Goal: Task Accomplishment & Management: Use online tool/utility

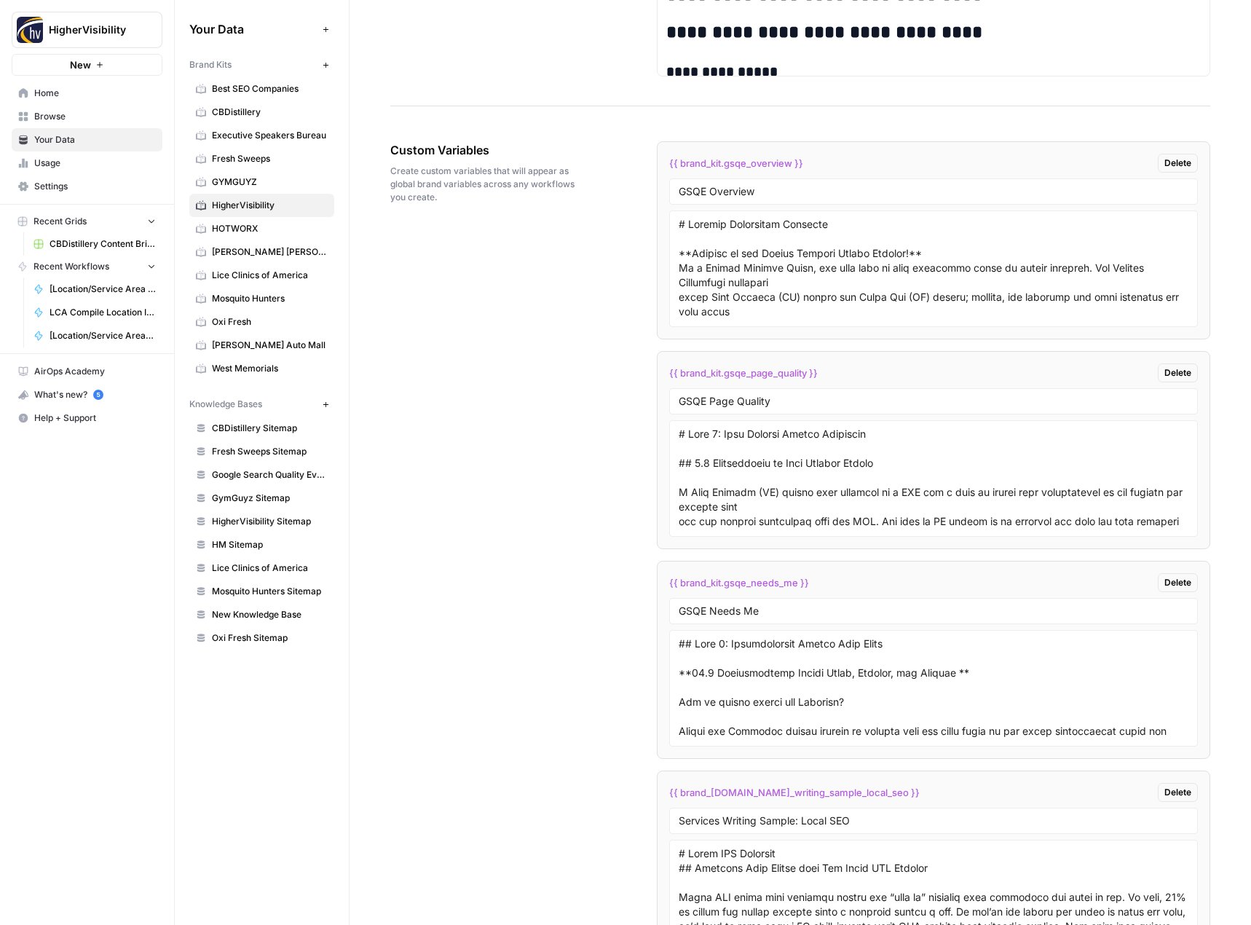
scroll to position [2501, 0]
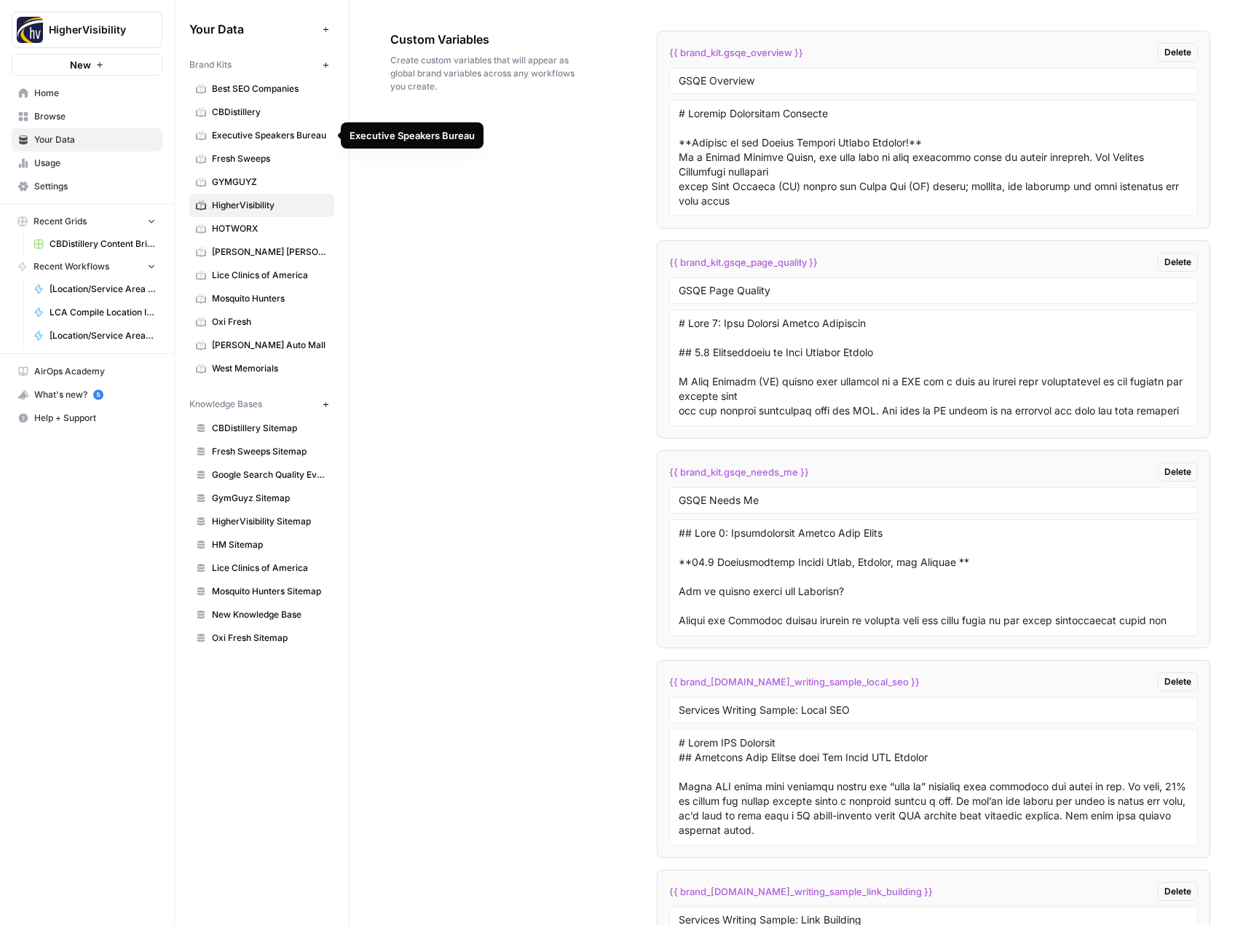
click at [245, 320] on span "Oxi Fresh" at bounding box center [270, 321] width 116 height 13
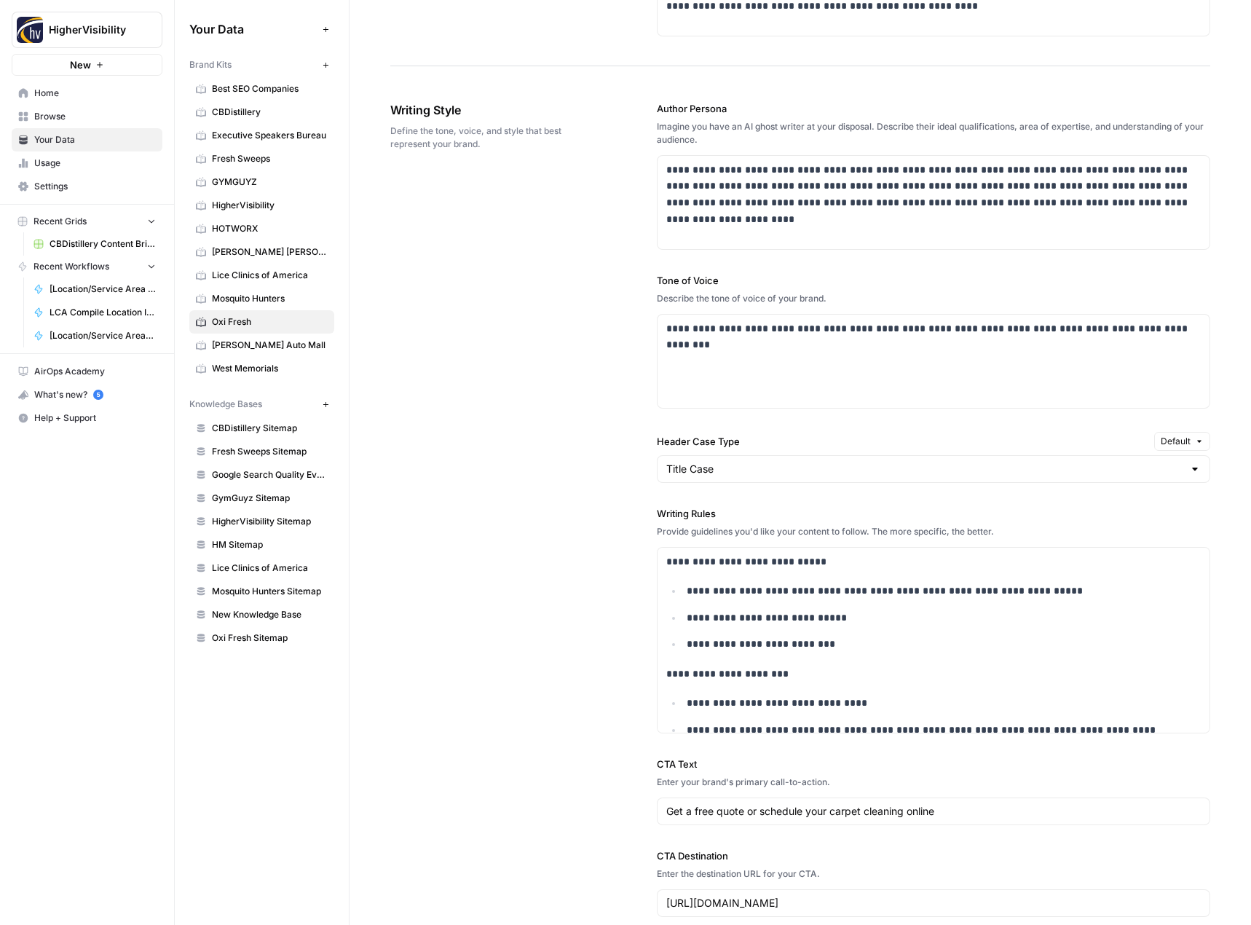
scroll to position [372, 0]
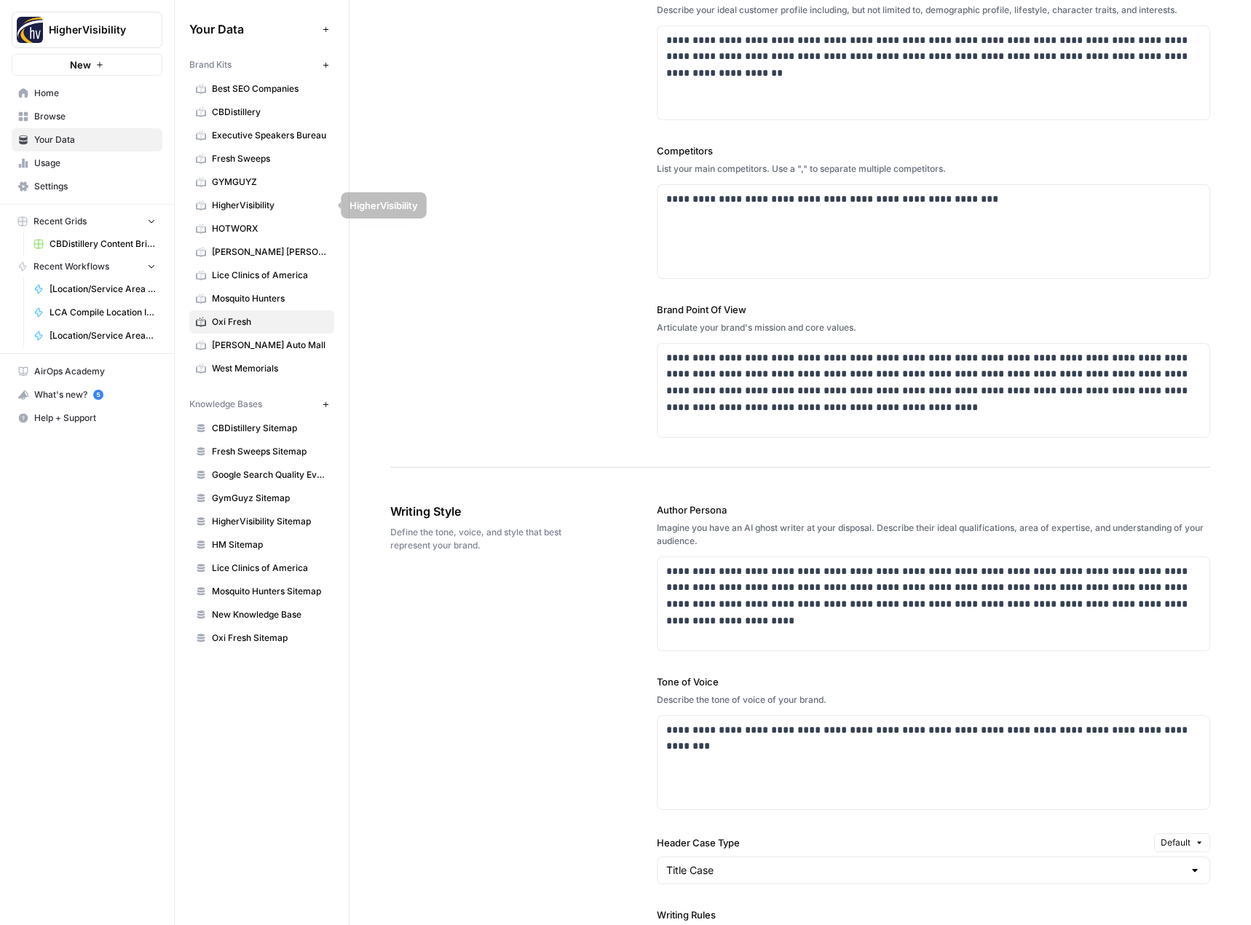
click at [248, 199] on span "HigherVisibility" at bounding box center [270, 205] width 116 height 13
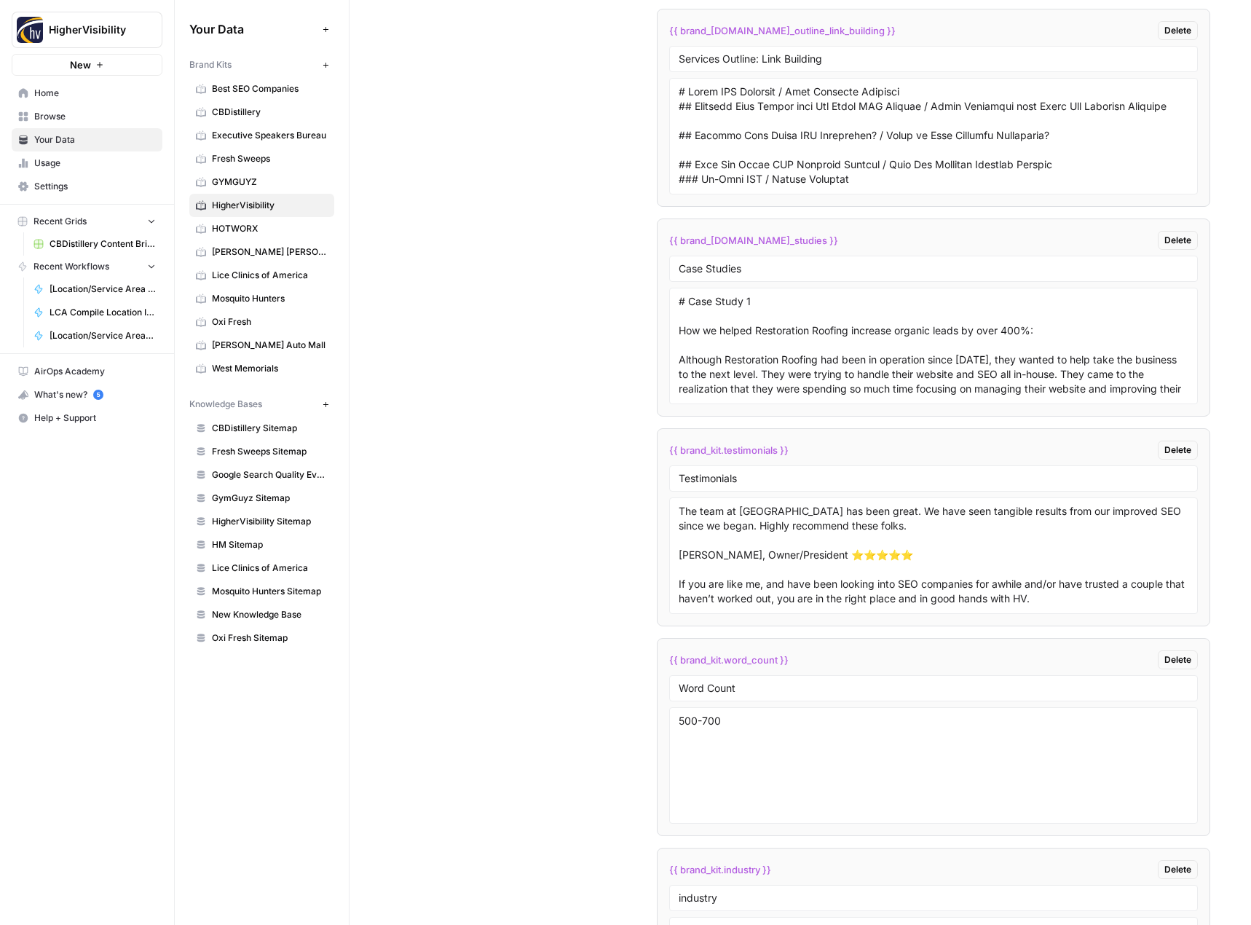
scroll to position [4176, 0]
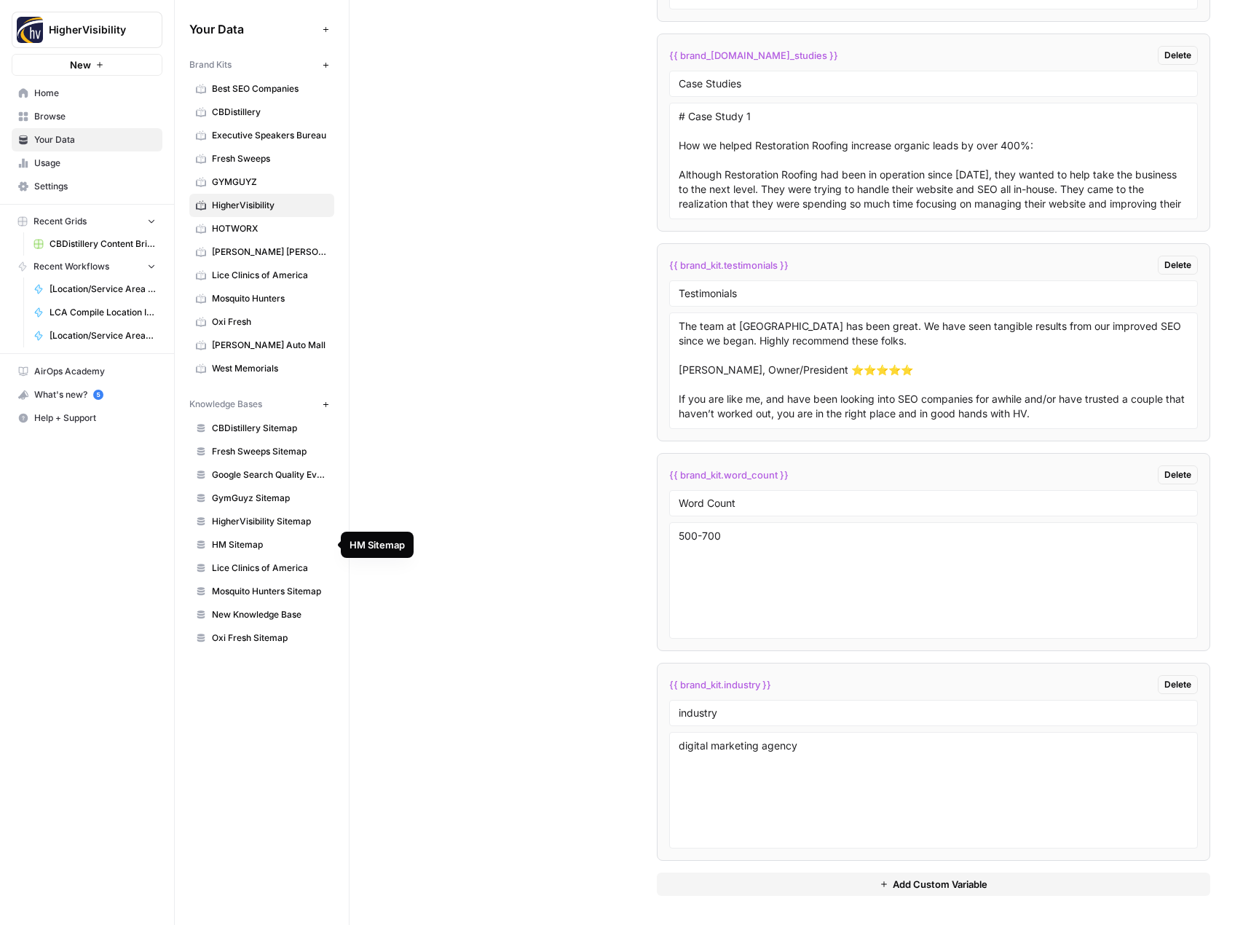
click at [233, 542] on span "HM Sitemap" at bounding box center [270, 544] width 116 height 13
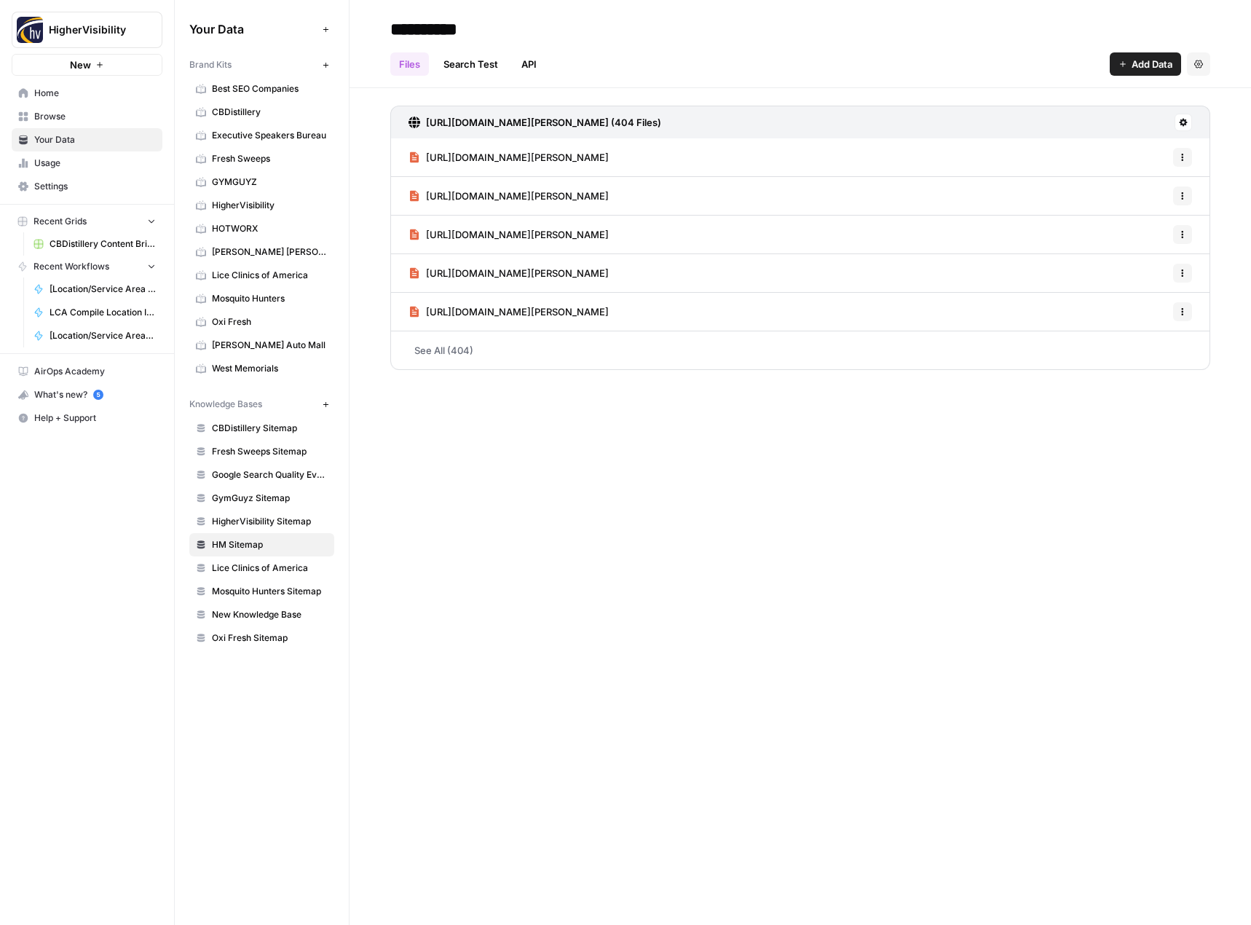
click at [420, 31] on input "**********" at bounding box center [500, 29] width 233 height 29
click at [415, 31] on input "**********" at bounding box center [500, 29] width 233 height 29
drag, startPoint x: 415, startPoint y: 31, endPoint x: 408, endPoint y: 31, distance: 7.3
click at [408, 31] on input "**********" at bounding box center [500, 29] width 233 height 29
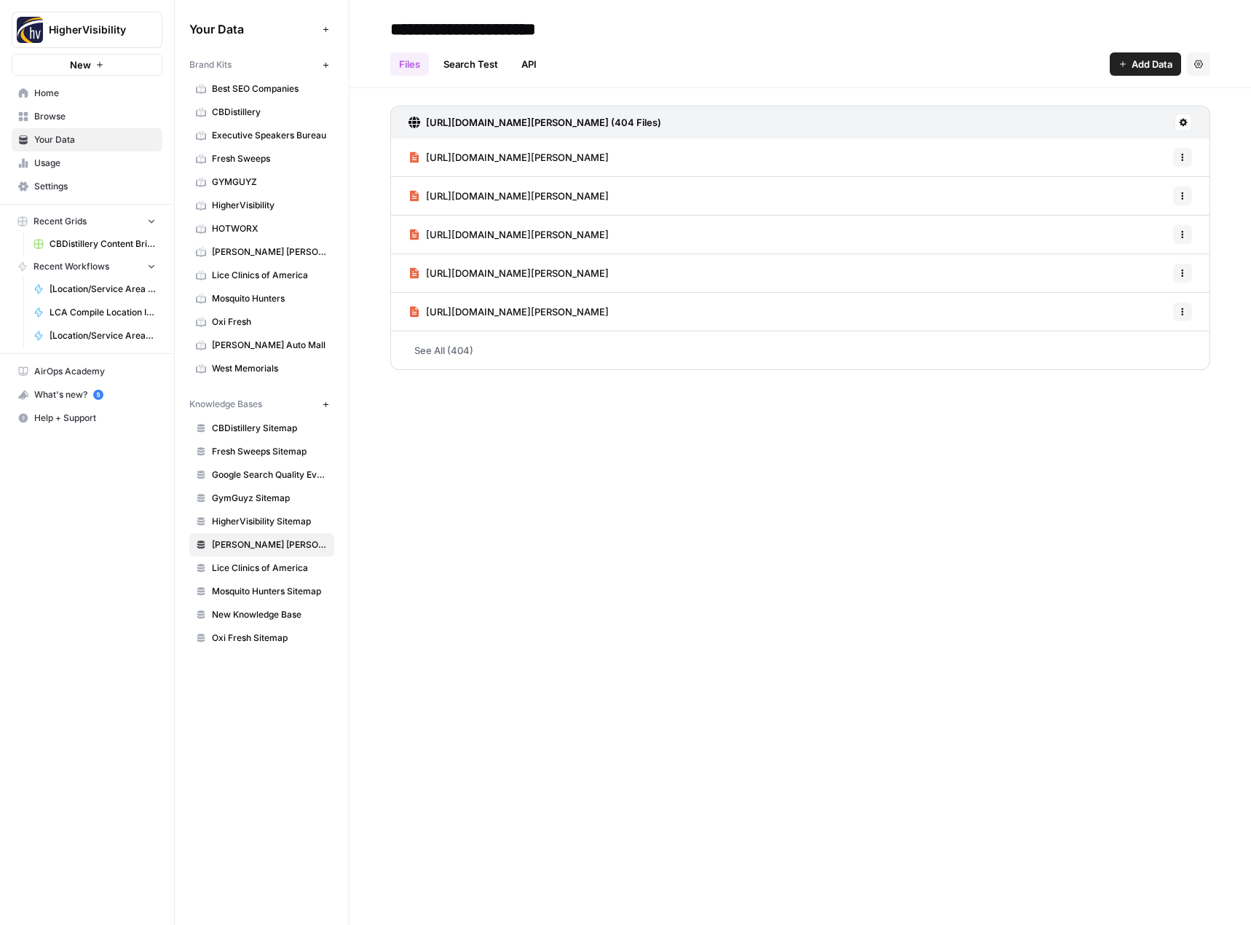
type input "**********"
click at [662, 503] on div "**********" at bounding box center [799, 462] width 901 height 925
click at [247, 613] on span "New Knowledge Base" at bounding box center [270, 614] width 116 height 13
click at [257, 558] on link "Lice Clinics of America" at bounding box center [261, 567] width 145 height 23
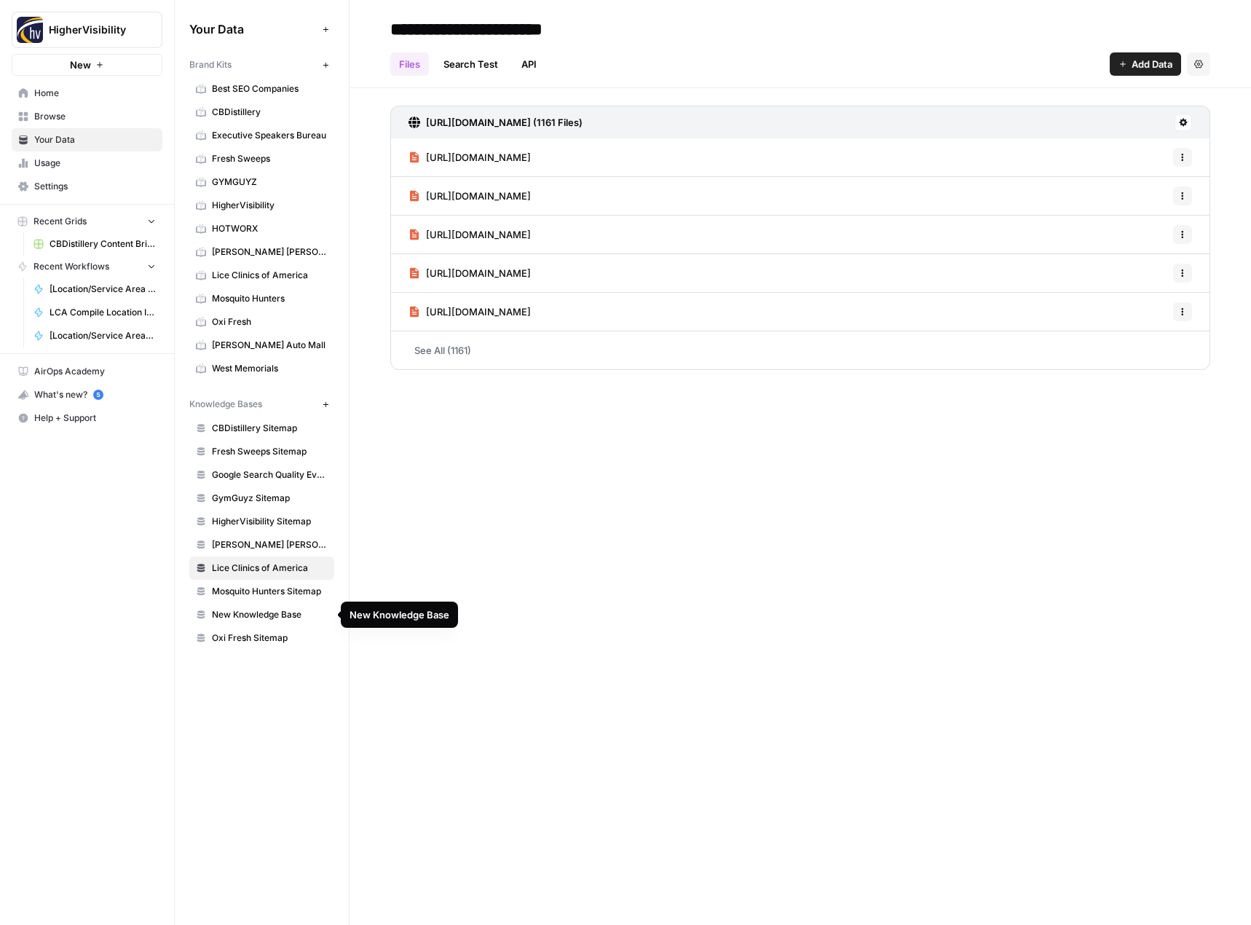
click at [254, 615] on span "New Knowledge Base" at bounding box center [270, 614] width 116 height 13
click at [1204, 66] on button "Settings" at bounding box center [1198, 63] width 23 height 23
click at [1156, 101] on span "Delete Knowledge Base" at bounding box center [1139, 98] width 108 height 15
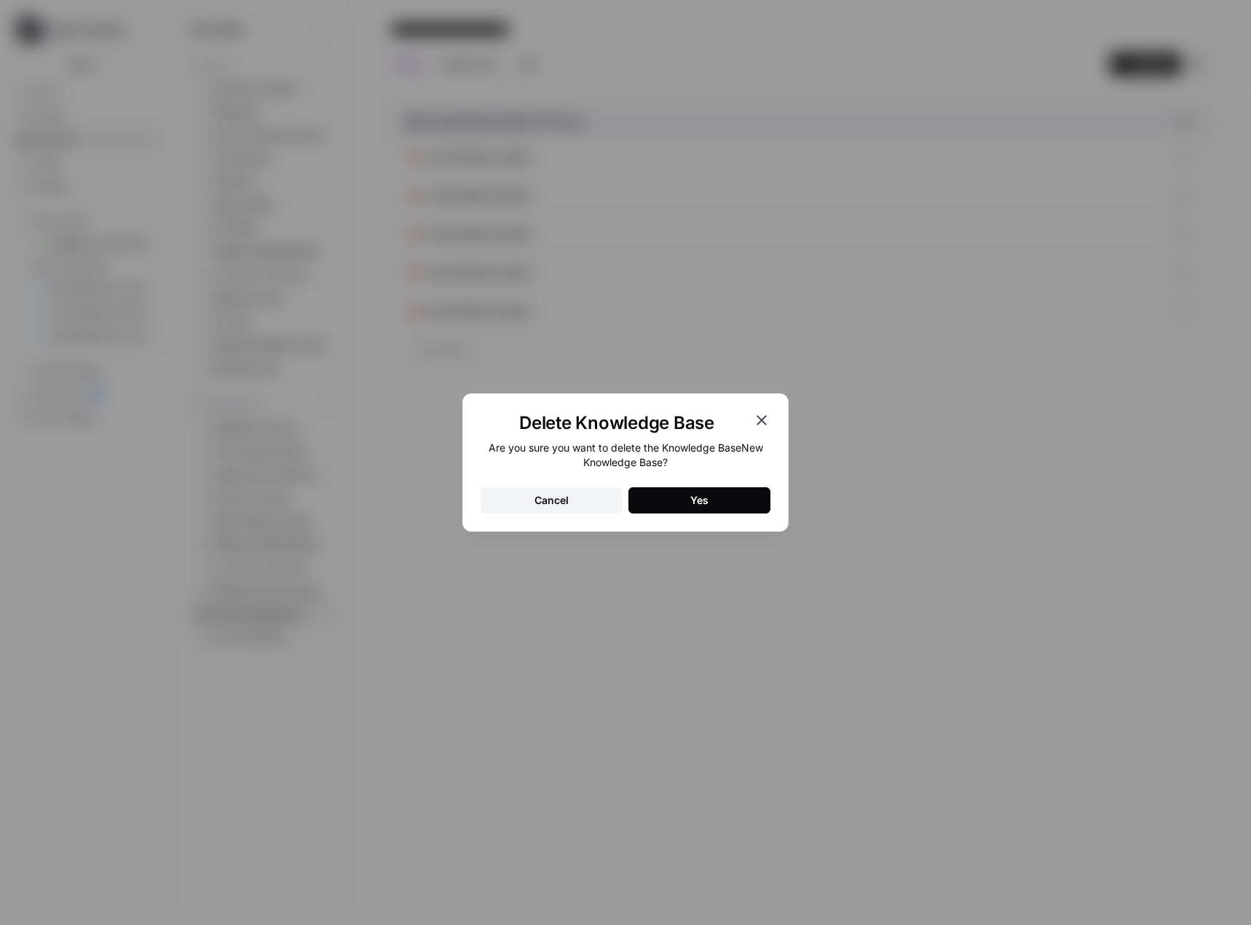
click at [706, 505] on div "Yes" at bounding box center [699, 500] width 18 height 15
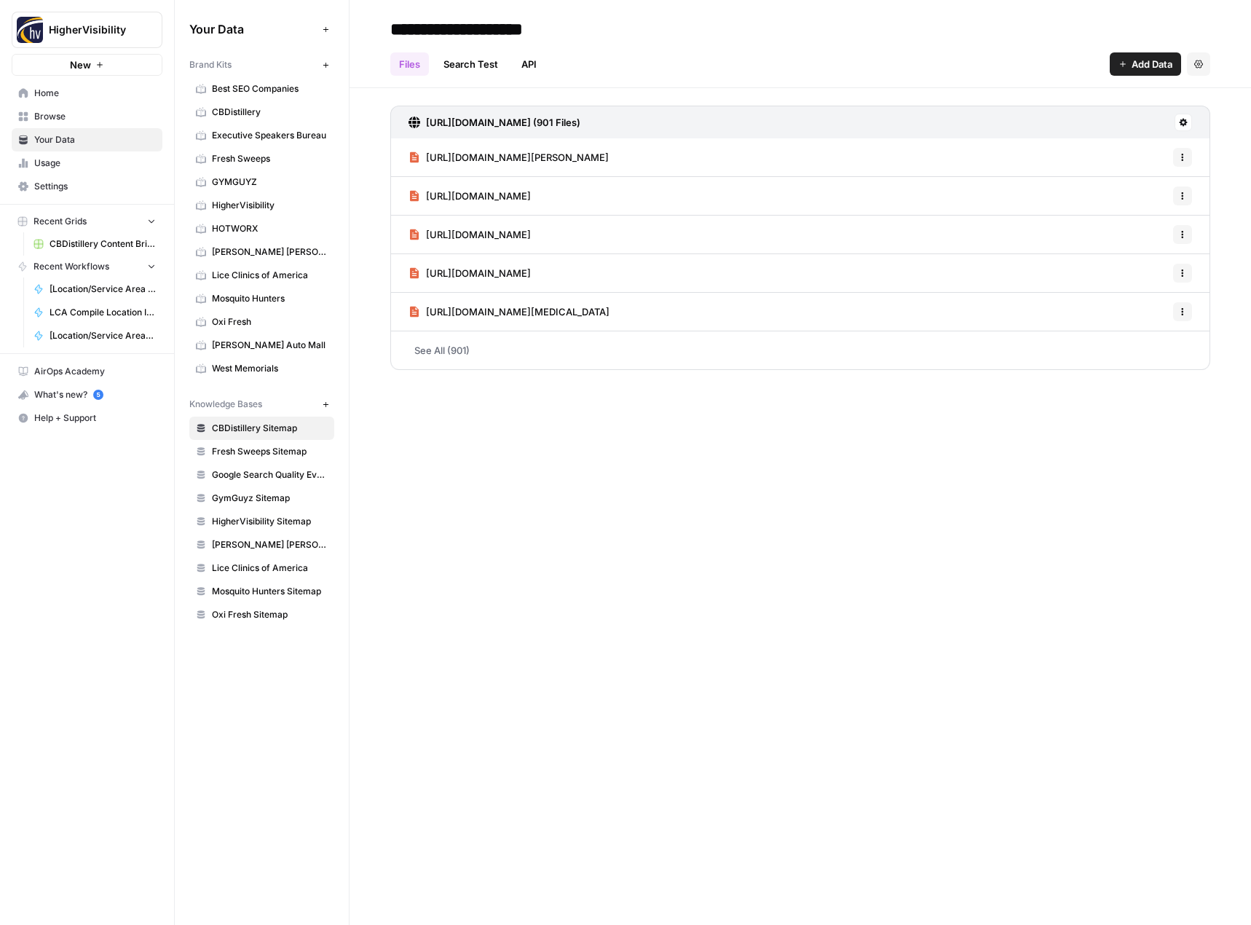
click at [328, 405] on icon "button" at bounding box center [326, 404] width 8 height 8
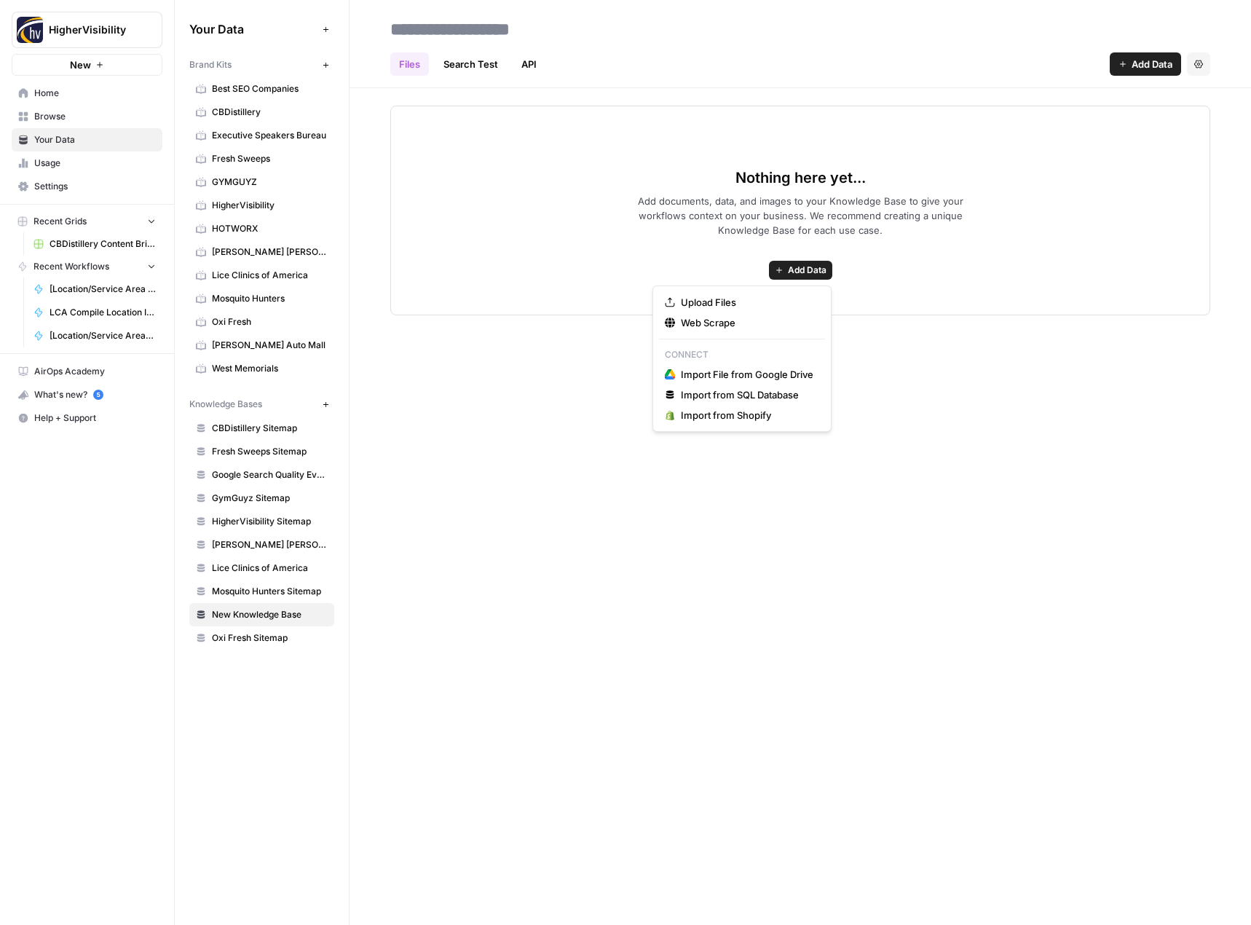
click at [802, 272] on span "Add Data" at bounding box center [807, 270] width 39 height 13
click at [754, 328] on span "Web Scrape" at bounding box center [747, 322] width 133 height 15
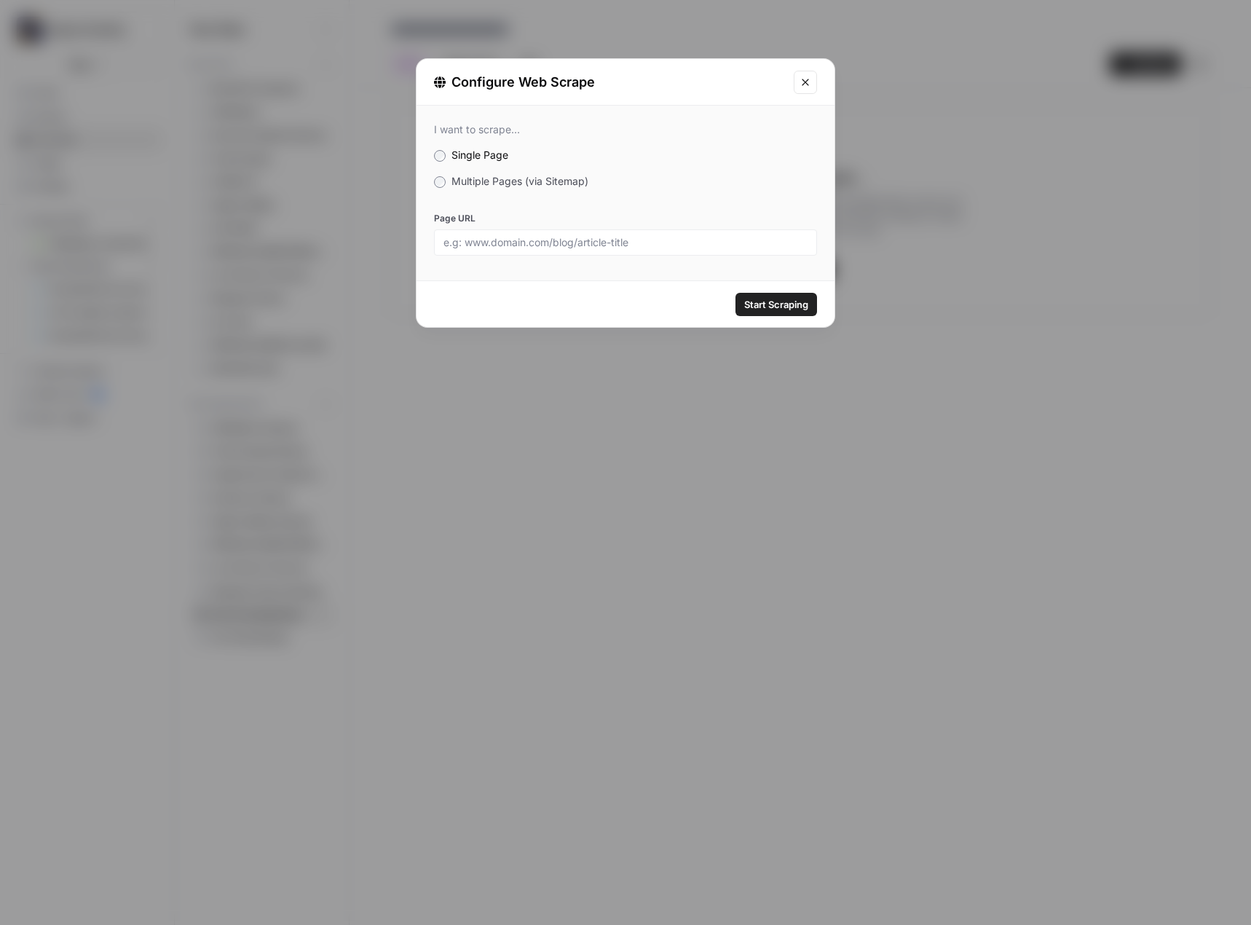
click at [628, 249] on div at bounding box center [625, 242] width 383 height 26
click at [641, 242] on input "Page URL" at bounding box center [625, 242] width 364 height 13
paste input "[URL][DOMAIN_NAME]"
type input "[URL][DOMAIN_NAME]"
click at [446, 185] on label "Multiple Pages (via Sitemap)" at bounding box center [625, 181] width 383 height 15
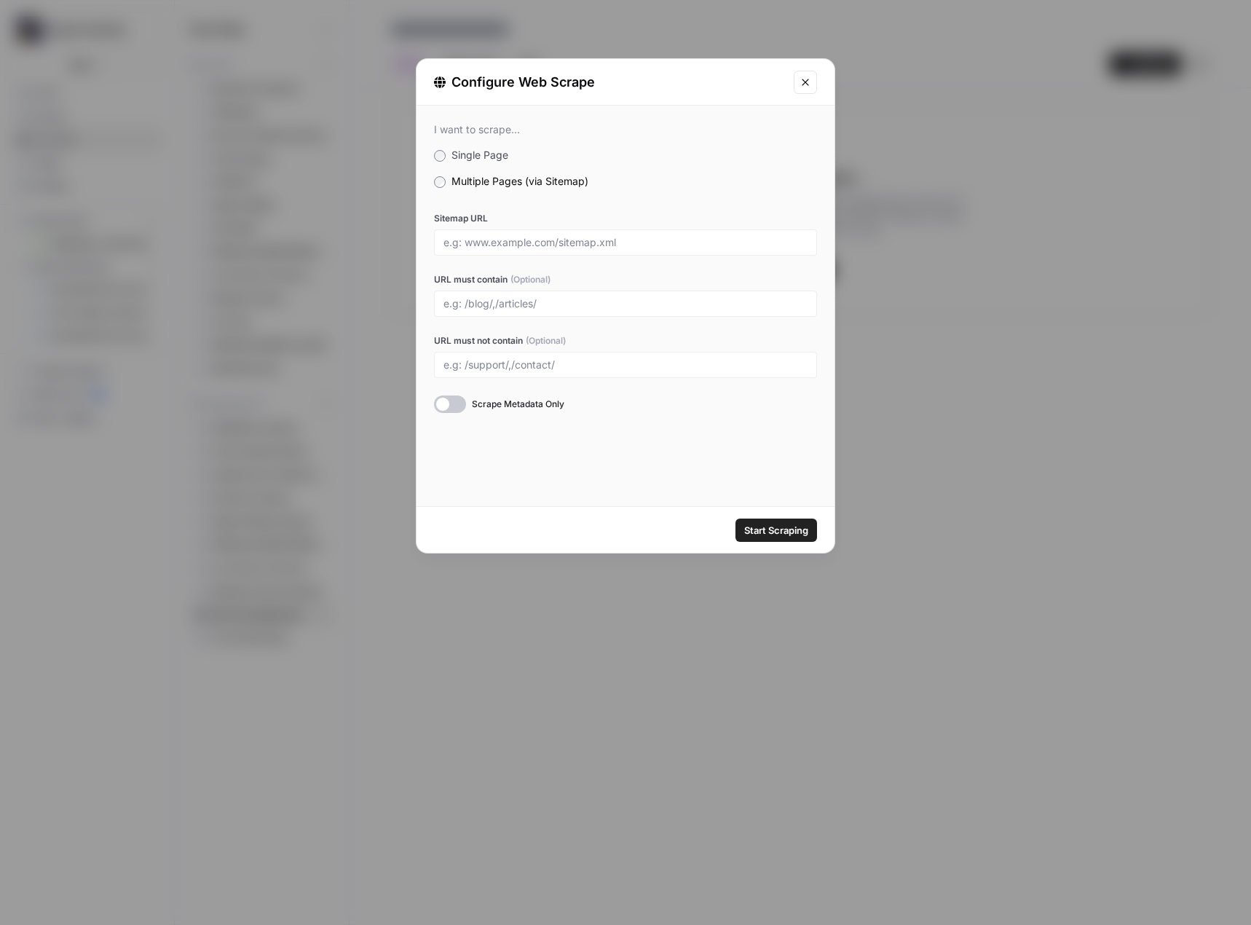
click at [513, 251] on div at bounding box center [625, 242] width 383 height 26
click at [515, 245] on input "Sitemap URL" at bounding box center [625, 242] width 364 height 13
paste input "[URL][DOMAIN_NAME]"
click at [595, 245] on input "[URL][DOMAIN_NAME]" at bounding box center [625, 242] width 364 height 13
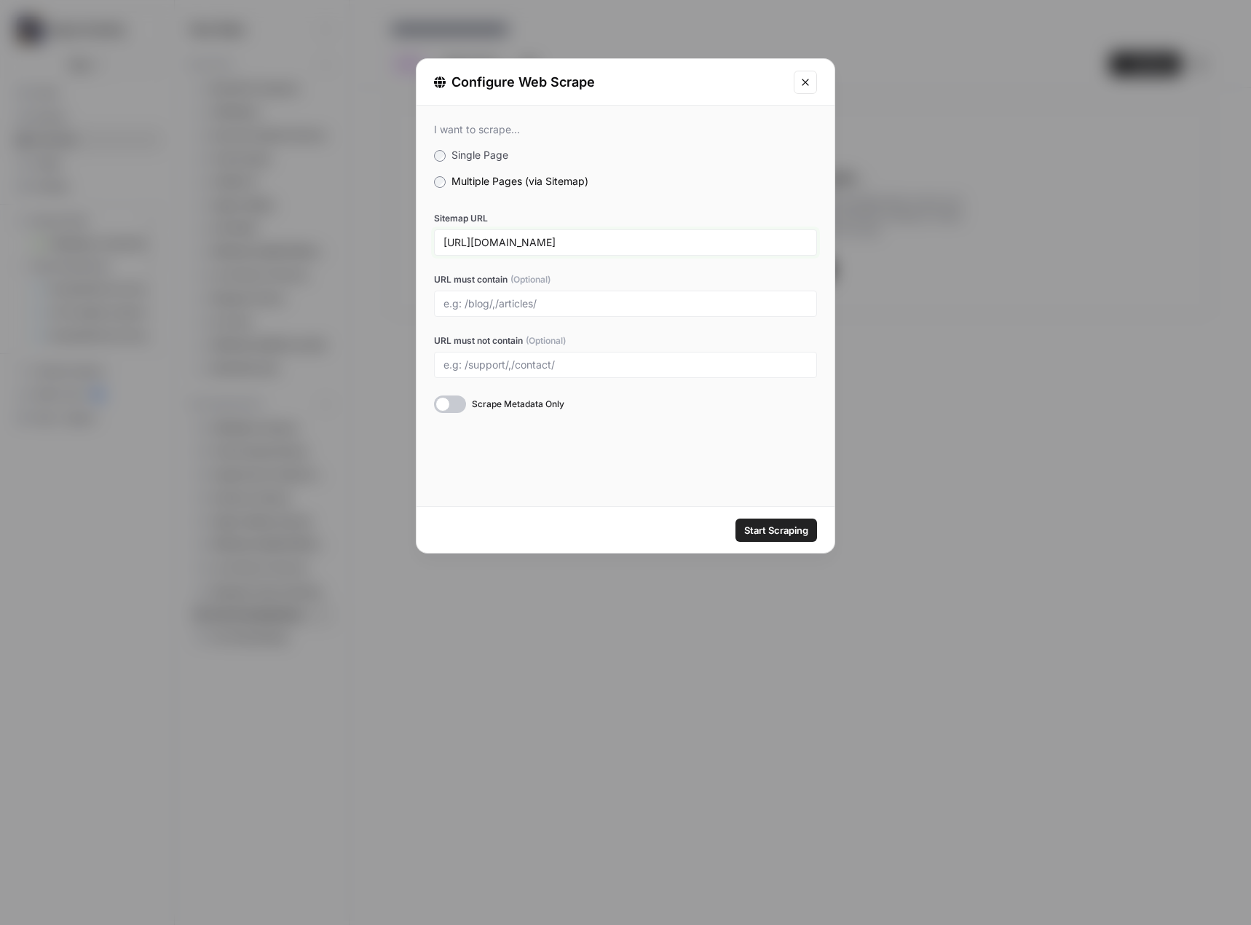
click at [595, 245] on input "[URL][DOMAIN_NAME]" at bounding box center [625, 242] width 364 height 13
paste input "[DOMAIN_NAME][URL]"
type input "[URL][DOMAIN_NAME]"
click at [770, 529] on span "Start Scraping" at bounding box center [776, 530] width 64 height 15
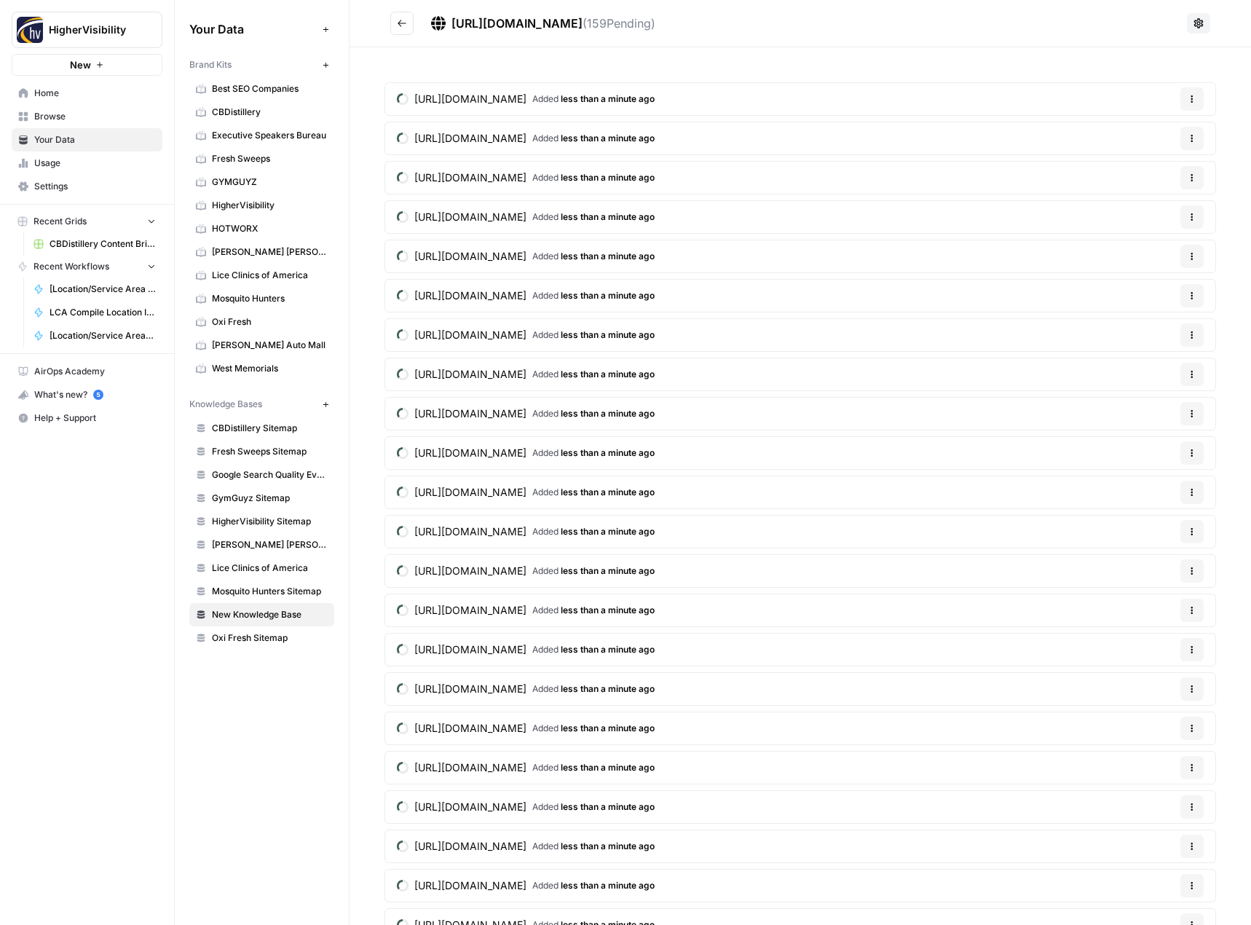
click at [582, 25] on span "[URL][DOMAIN_NAME]" at bounding box center [516, 23] width 131 height 15
click at [582, 24] on span "[URL][DOMAIN_NAME]" at bounding box center [516, 23] width 131 height 15
click at [402, 23] on icon "Go back" at bounding box center [402, 23] width 9 height 7
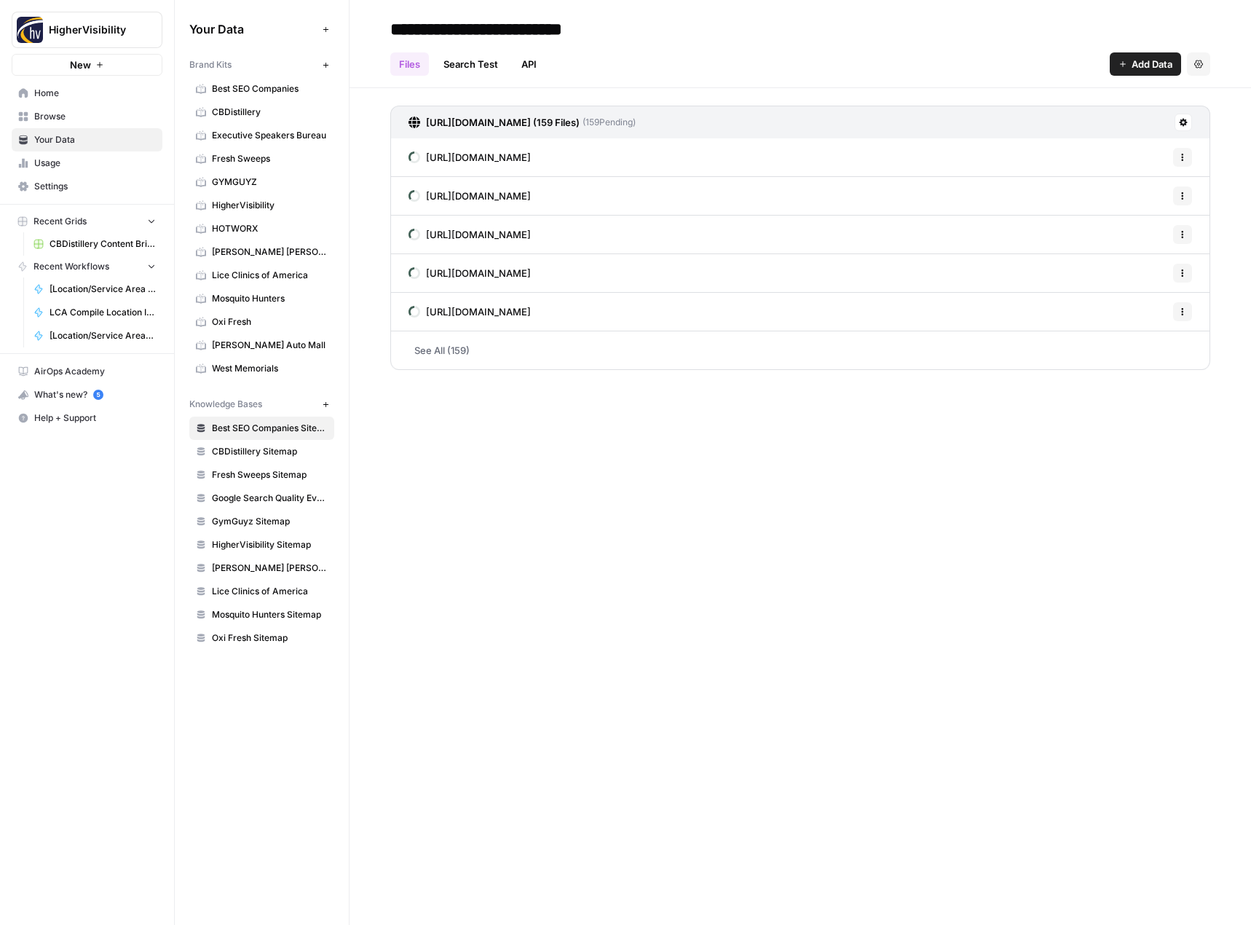
type input "**********"
click at [850, 57] on div "Files Search Test API Add Data Settings" at bounding box center [800, 58] width 820 height 35
click at [322, 403] on icon "button" at bounding box center [326, 404] width 8 height 8
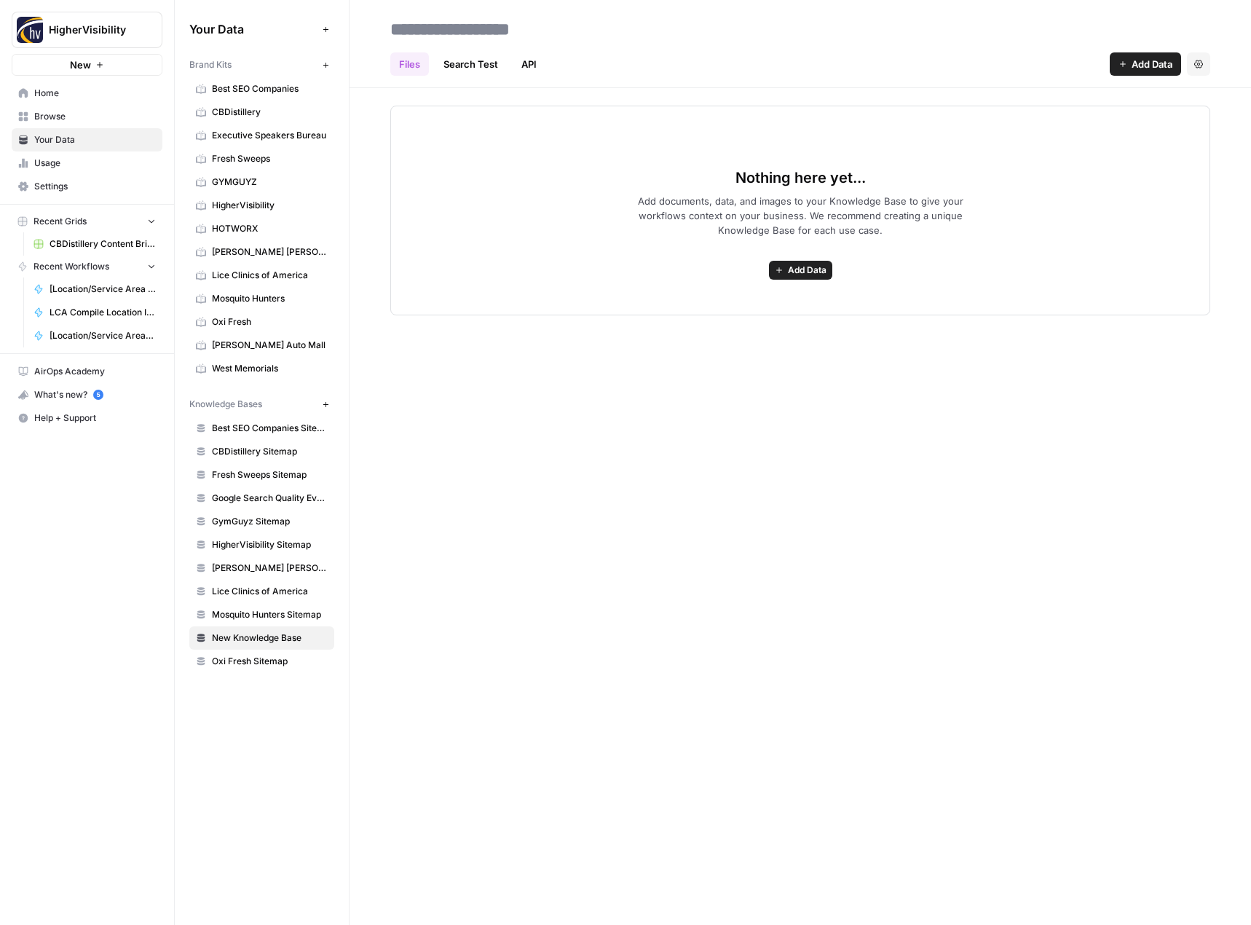
click at [822, 273] on span "Add Data" at bounding box center [807, 270] width 39 height 13
click at [779, 320] on span "Web Scrape" at bounding box center [747, 322] width 133 height 15
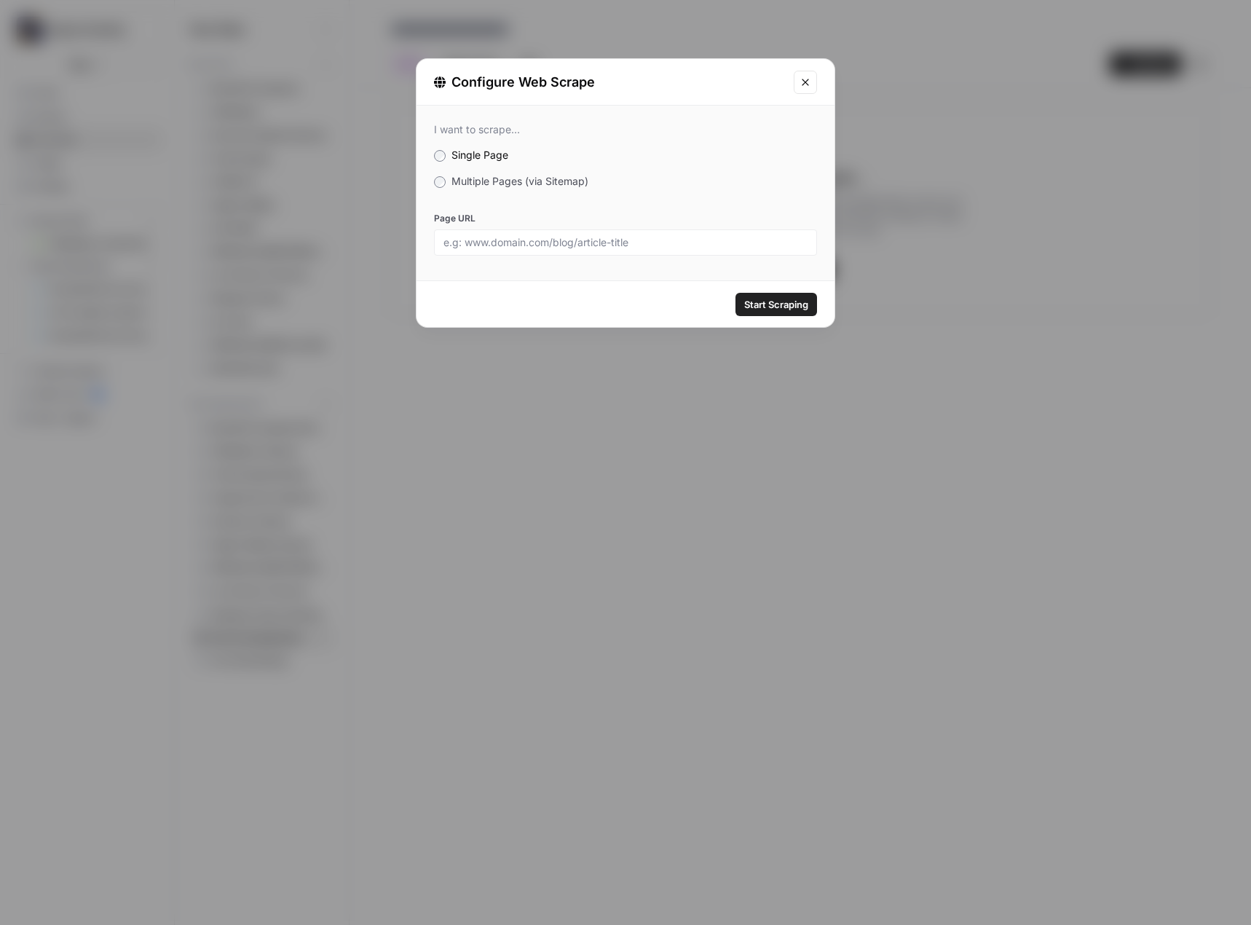
click at [521, 188] on label "Multiple Pages (via Sitemap)" at bounding box center [625, 181] width 383 height 15
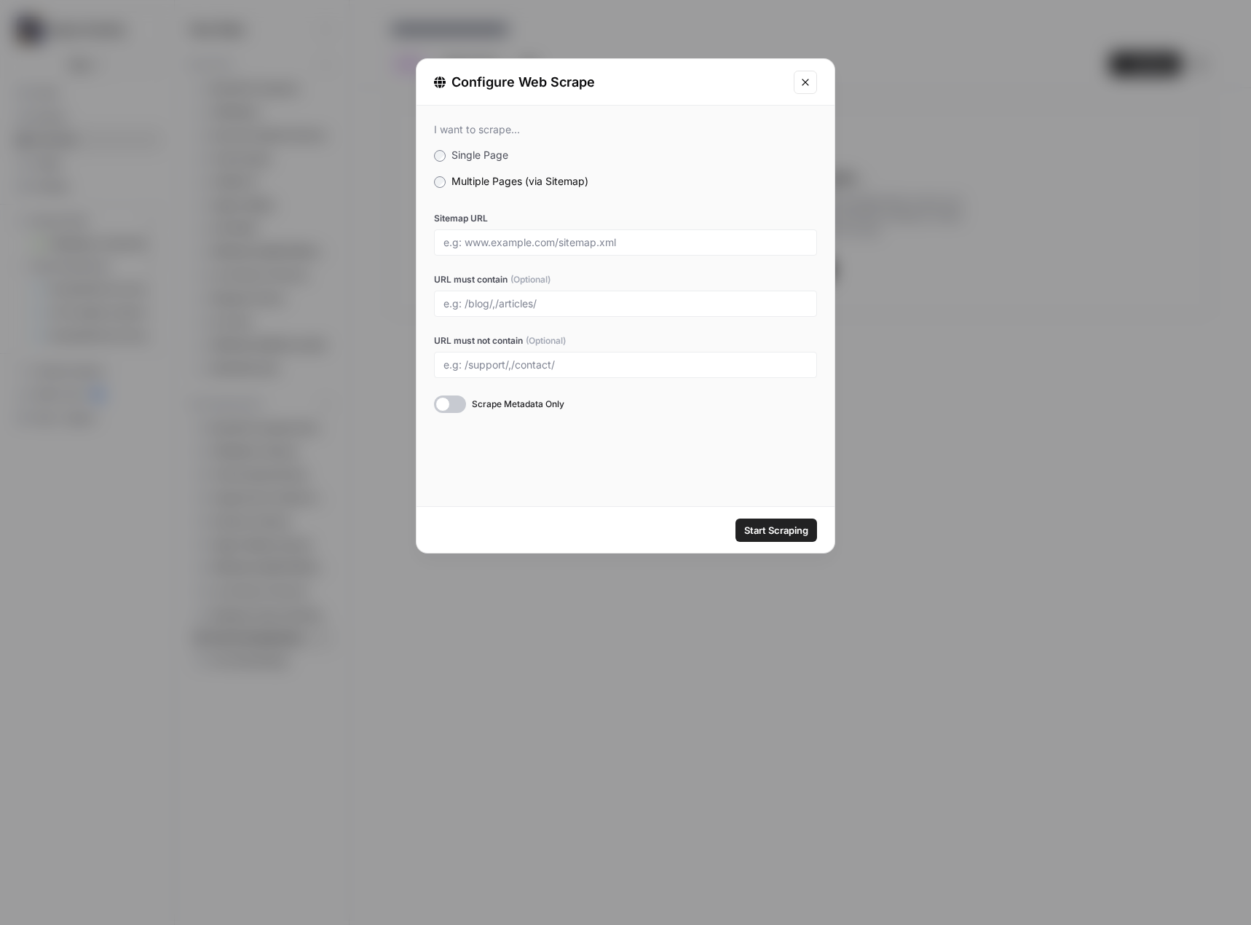
click at [533, 233] on div at bounding box center [625, 242] width 383 height 26
click at [534, 245] on input "Sitemap URL" at bounding box center [625, 242] width 364 height 13
paste input "[URL][DOMAIN_NAME]"
type input "[URL][DOMAIN_NAME]"
click at [792, 536] on span "Start Scraping" at bounding box center [776, 530] width 64 height 15
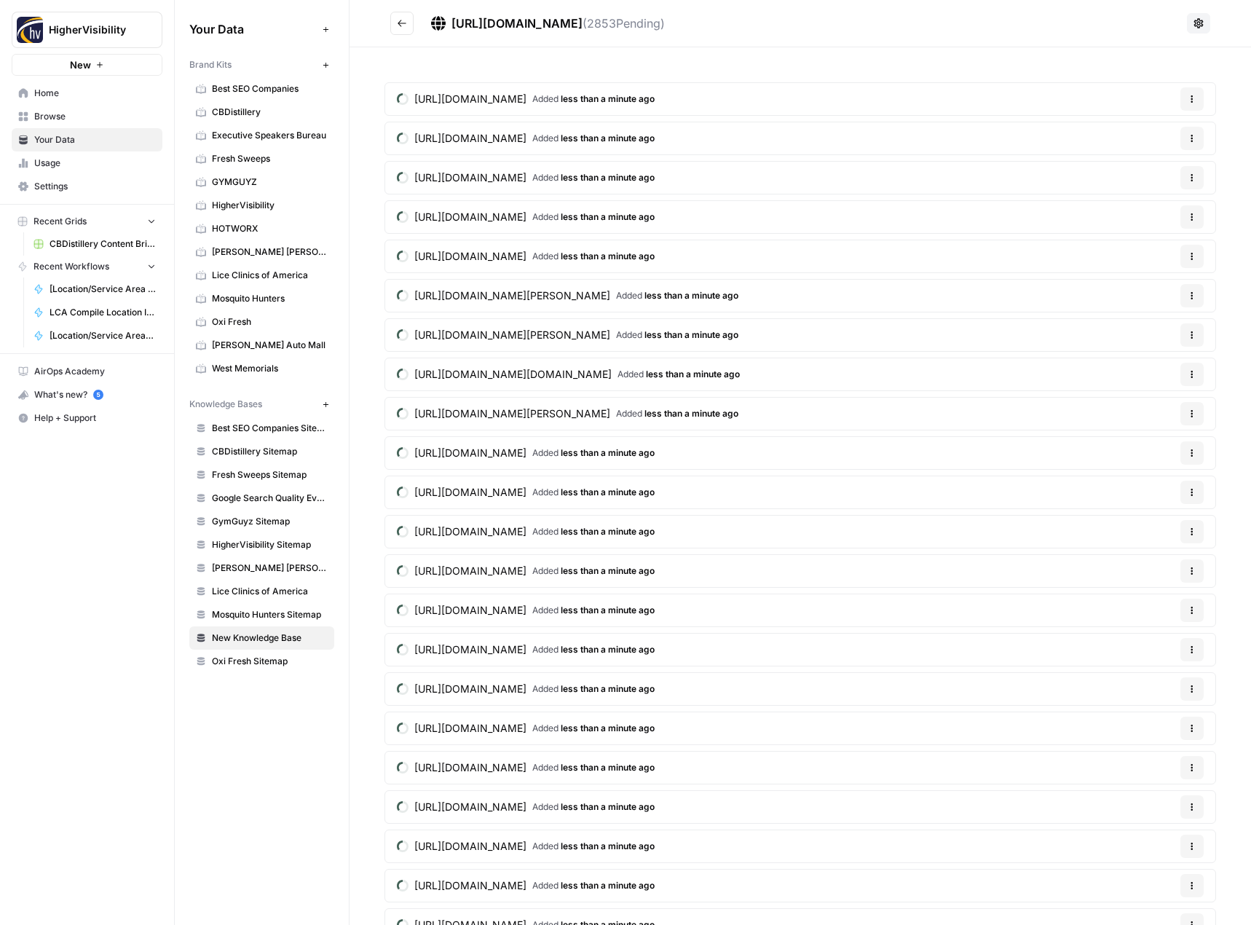
click at [397, 18] on icon "Go back" at bounding box center [402, 23] width 10 height 10
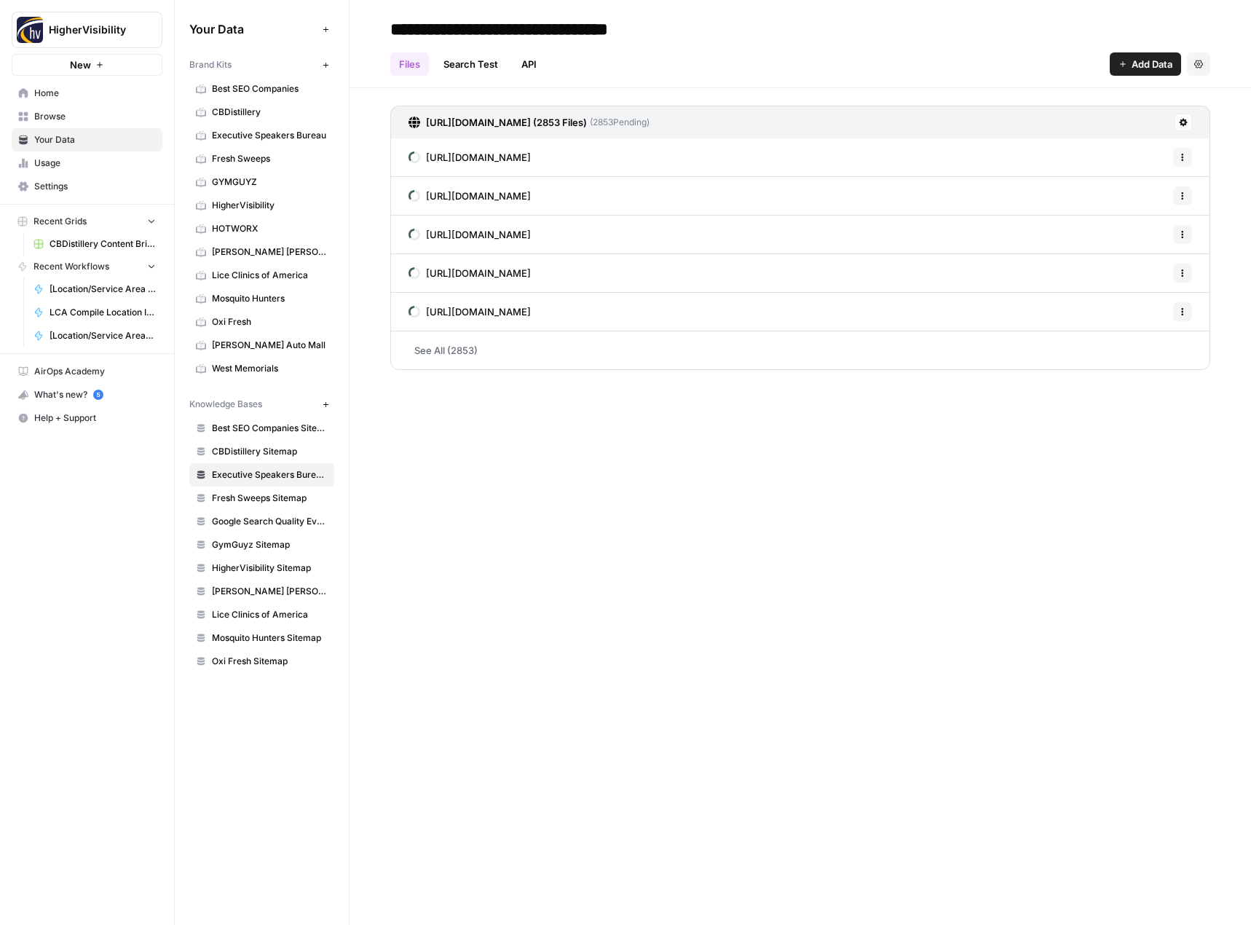
type input "**********"
click at [941, 81] on header "**********" at bounding box center [799, 44] width 901 height 88
click at [326, 406] on icon "button" at bounding box center [326, 404] width 8 height 8
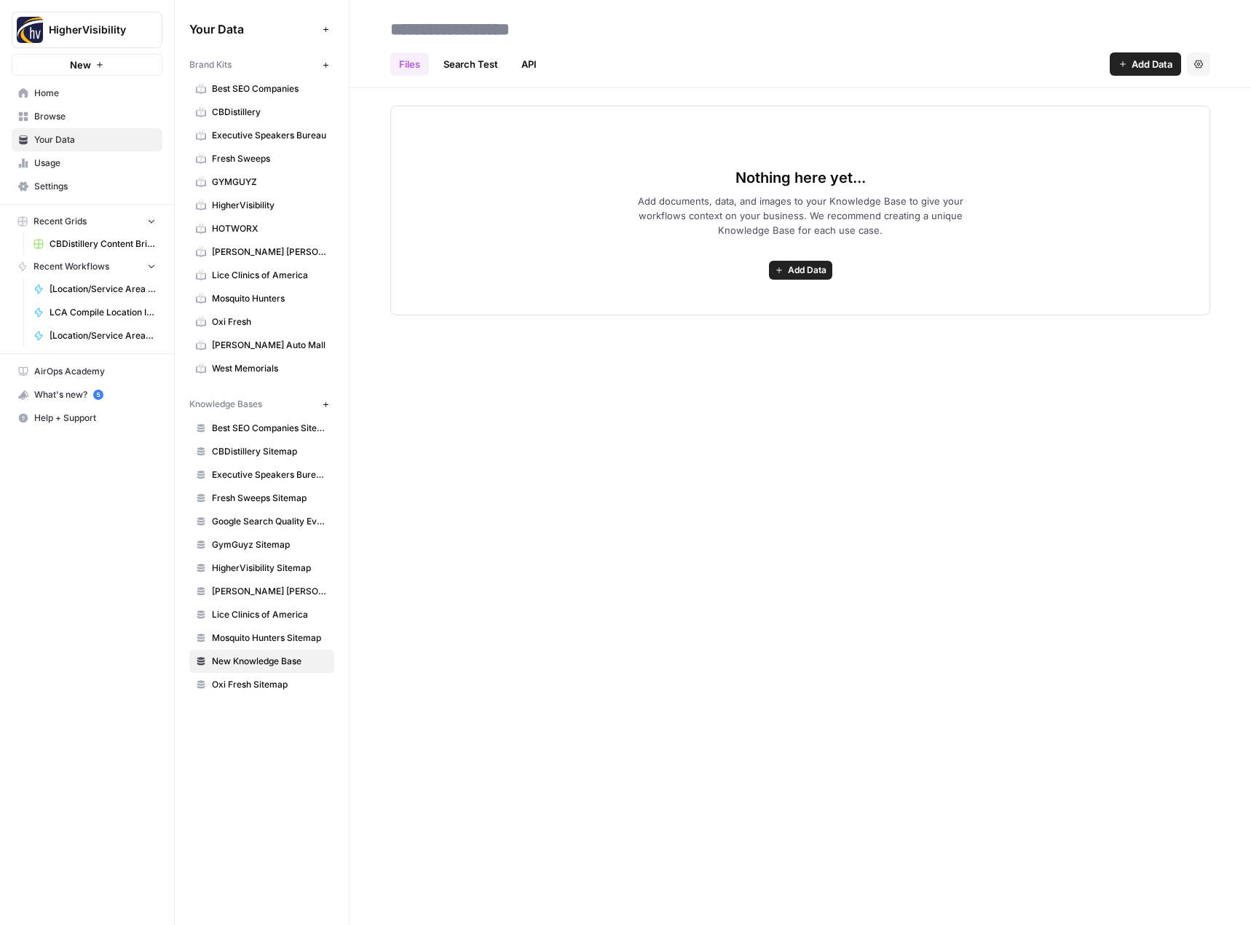
click at [1129, 68] on button "Add Data" at bounding box center [1145, 63] width 71 height 23
click at [1071, 122] on span "Web Scrape" at bounding box center [1096, 118] width 133 height 15
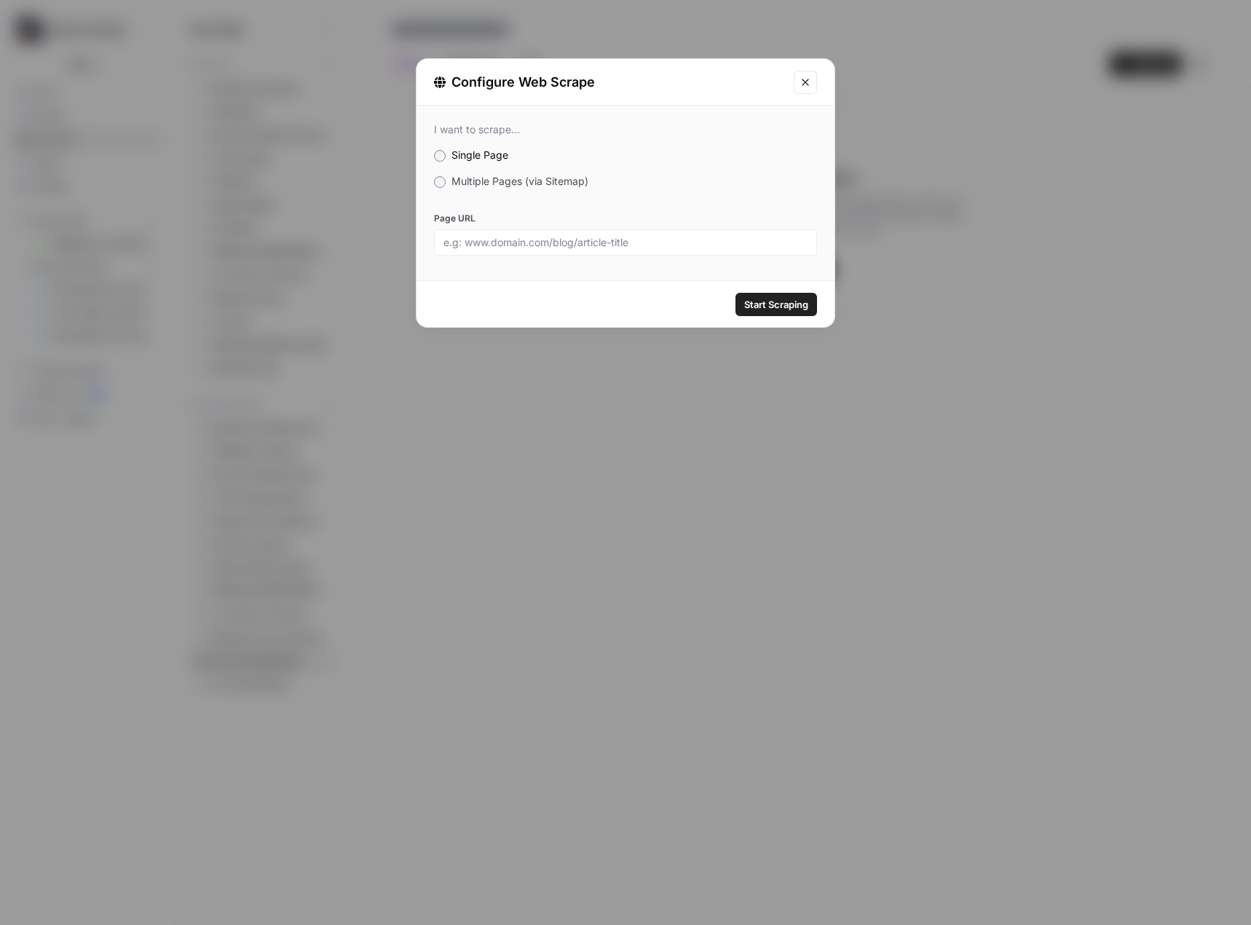
click at [482, 186] on span "Multiple Pages (via Sitemap)" at bounding box center [519, 181] width 137 height 12
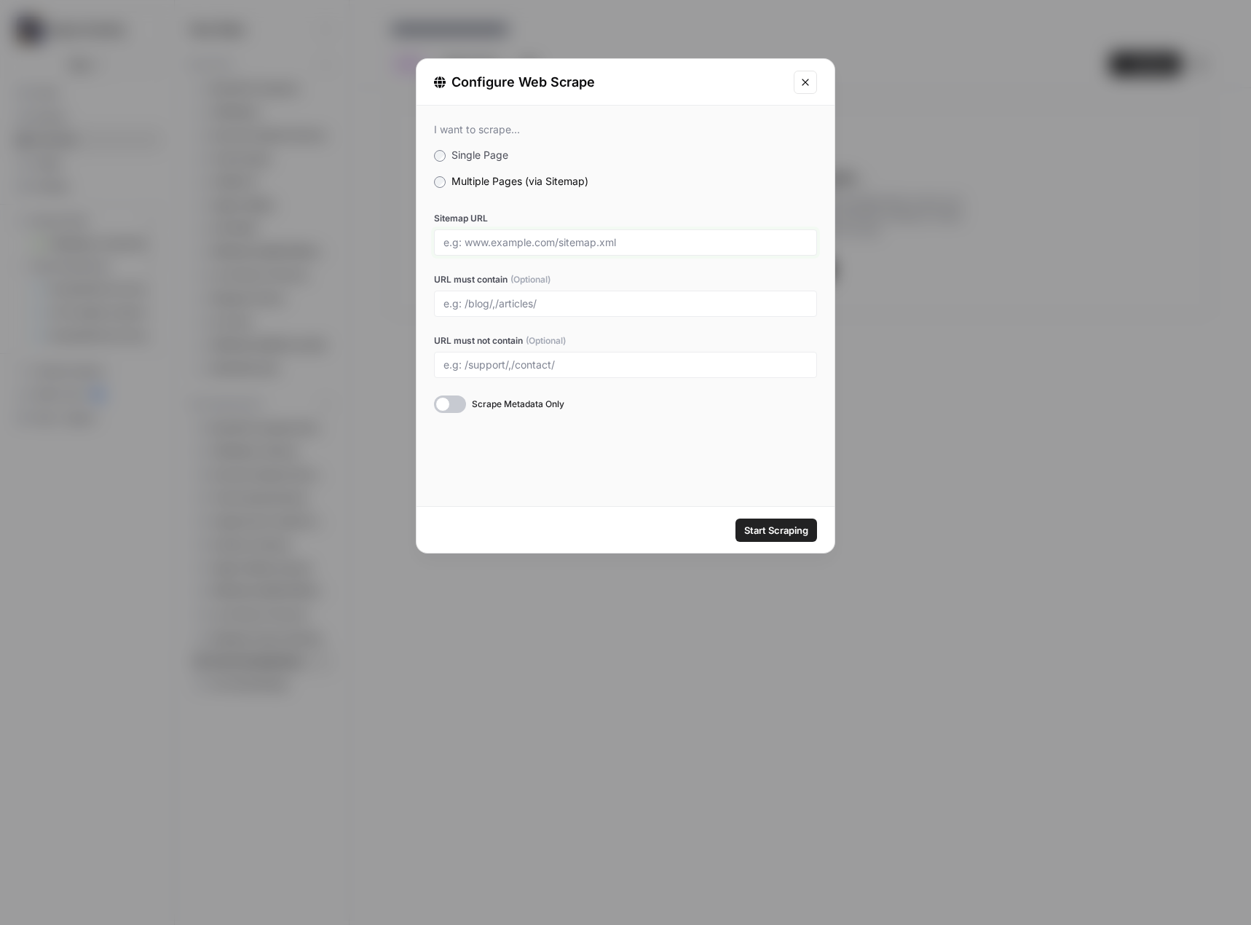
click at [550, 240] on input "Sitemap URL" at bounding box center [625, 242] width 364 height 13
paste input "[URL][DOMAIN_NAME]"
type input "[URL][DOMAIN_NAME]"
click at [789, 529] on span "Start Scraping" at bounding box center [776, 530] width 64 height 15
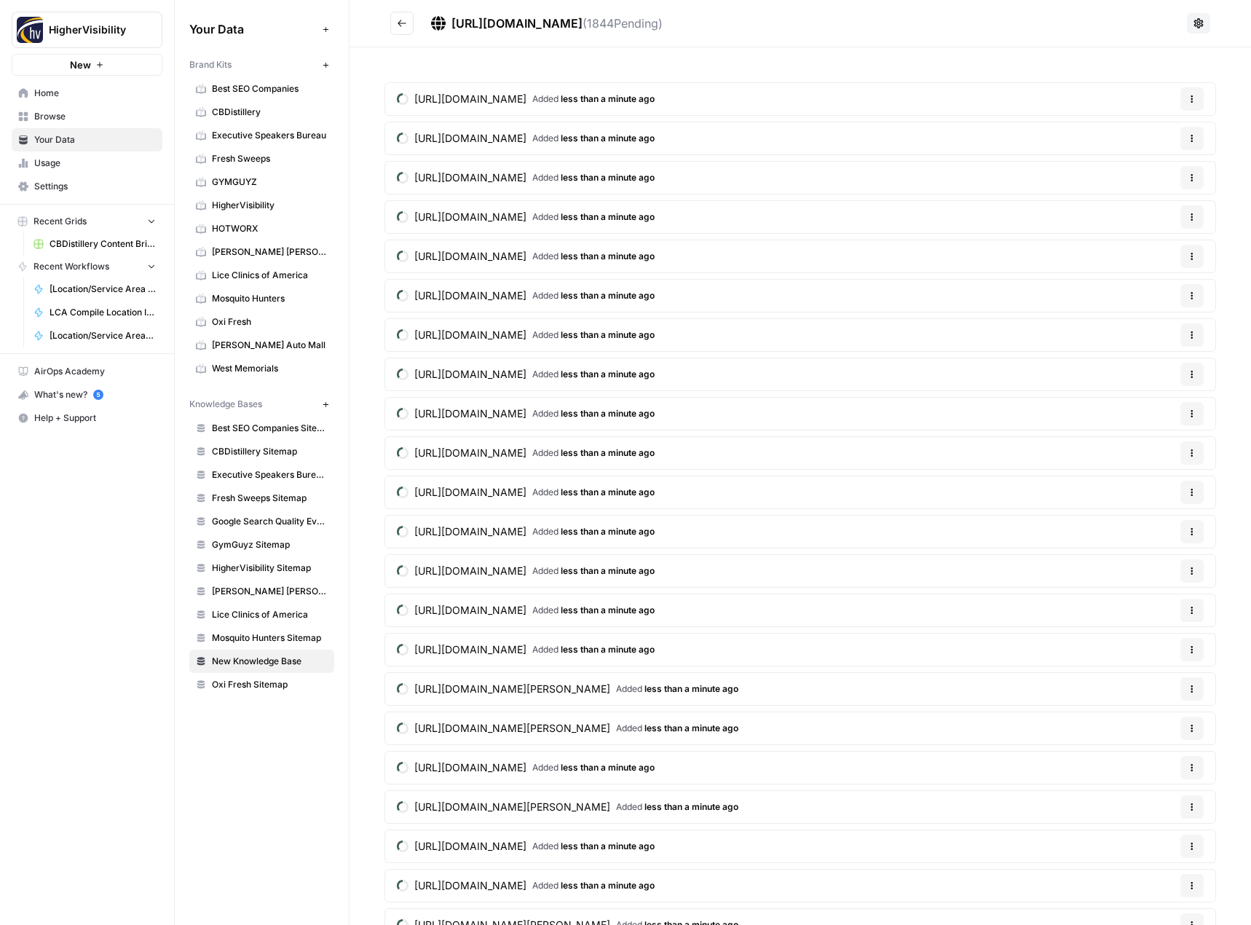
click at [404, 15] on button "Go back" at bounding box center [401, 23] width 23 height 23
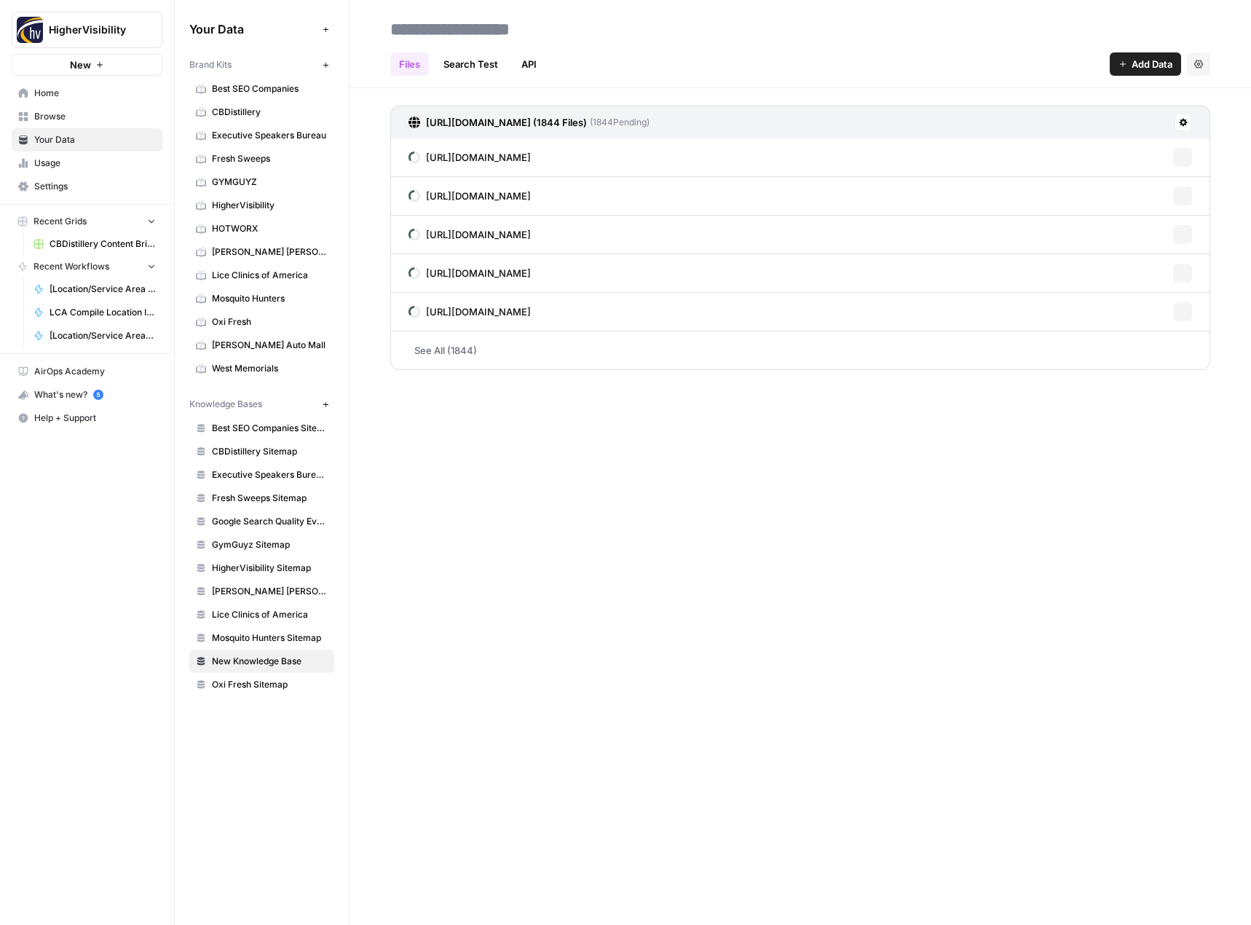
click at [511, 32] on input at bounding box center [500, 29] width 233 height 29
type input "**********"
click at [739, 37] on h2 "**********" at bounding box center [800, 28] width 820 height 23
click at [277, 349] on span "[PERSON_NAME] Auto Mall" at bounding box center [270, 345] width 116 height 13
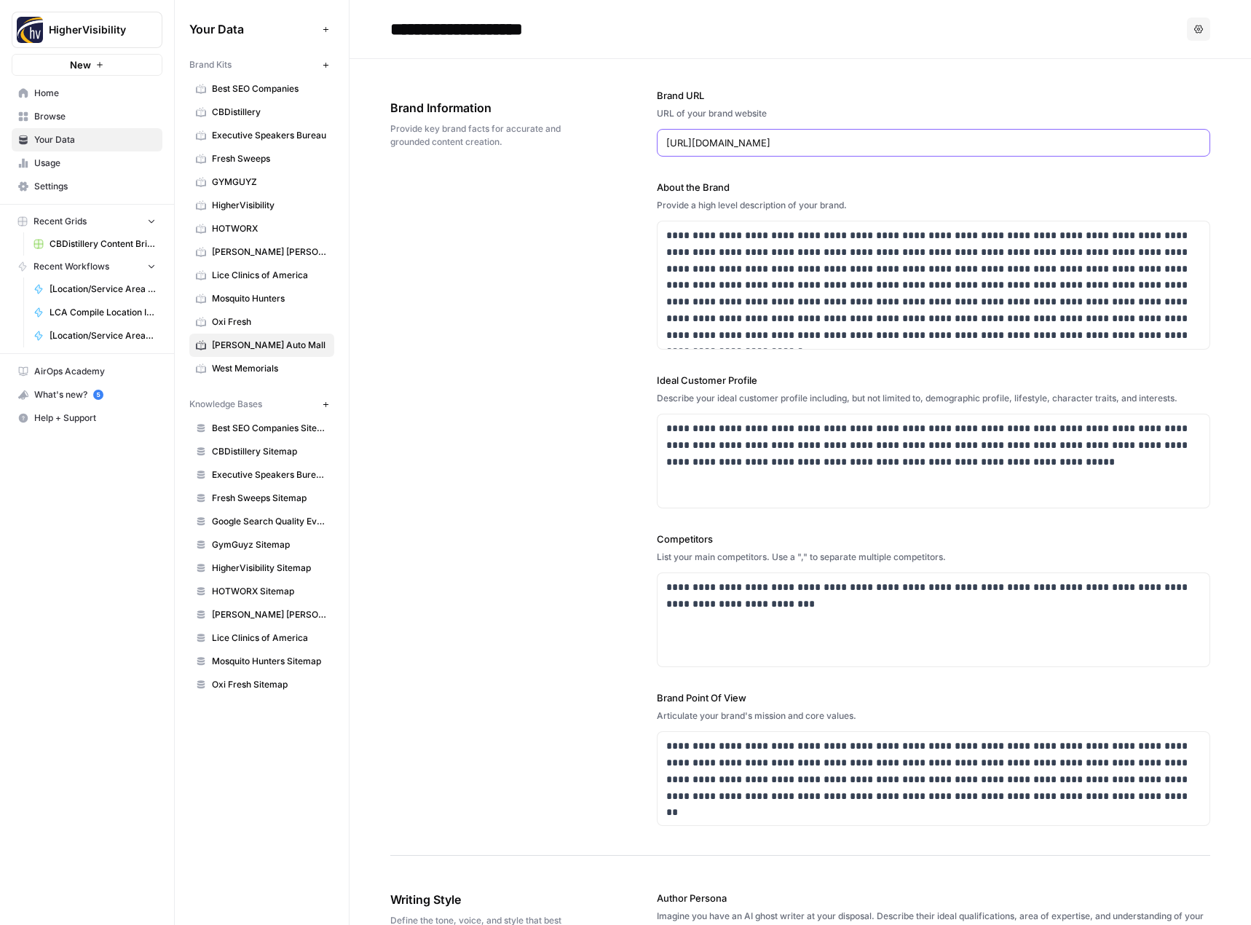
click at [805, 143] on input "[URL][DOMAIN_NAME]" at bounding box center [933, 142] width 535 height 15
click at [326, 400] on icon "button" at bounding box center [326, 404] width 8 height 8
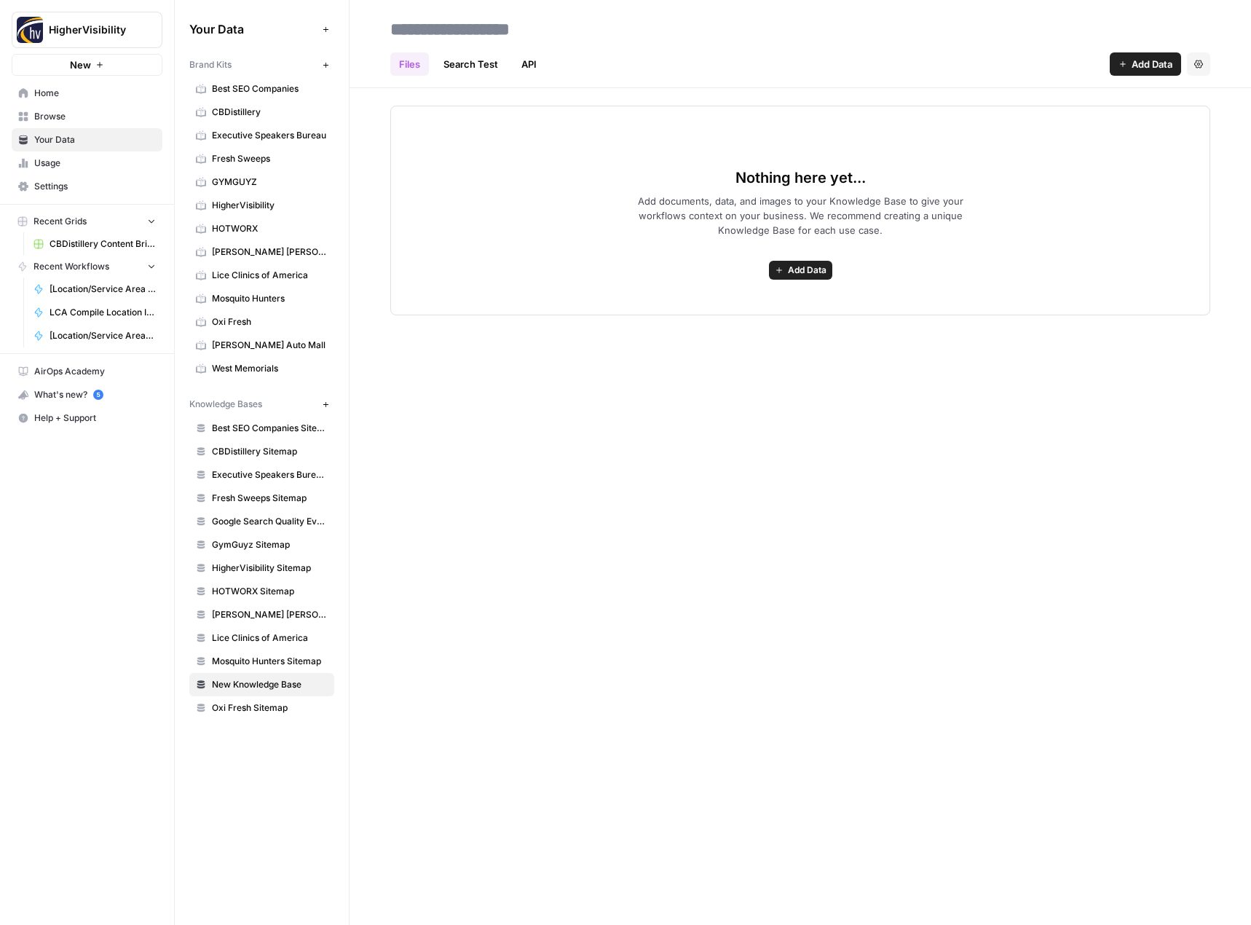
click at [1127, 65] on button "Add Data" at bounding box center [1145, 63] width 71 height 23
click at [1096, 125] on span "Web Scrape" at bounding box center [1096, 118] width 133 height 15
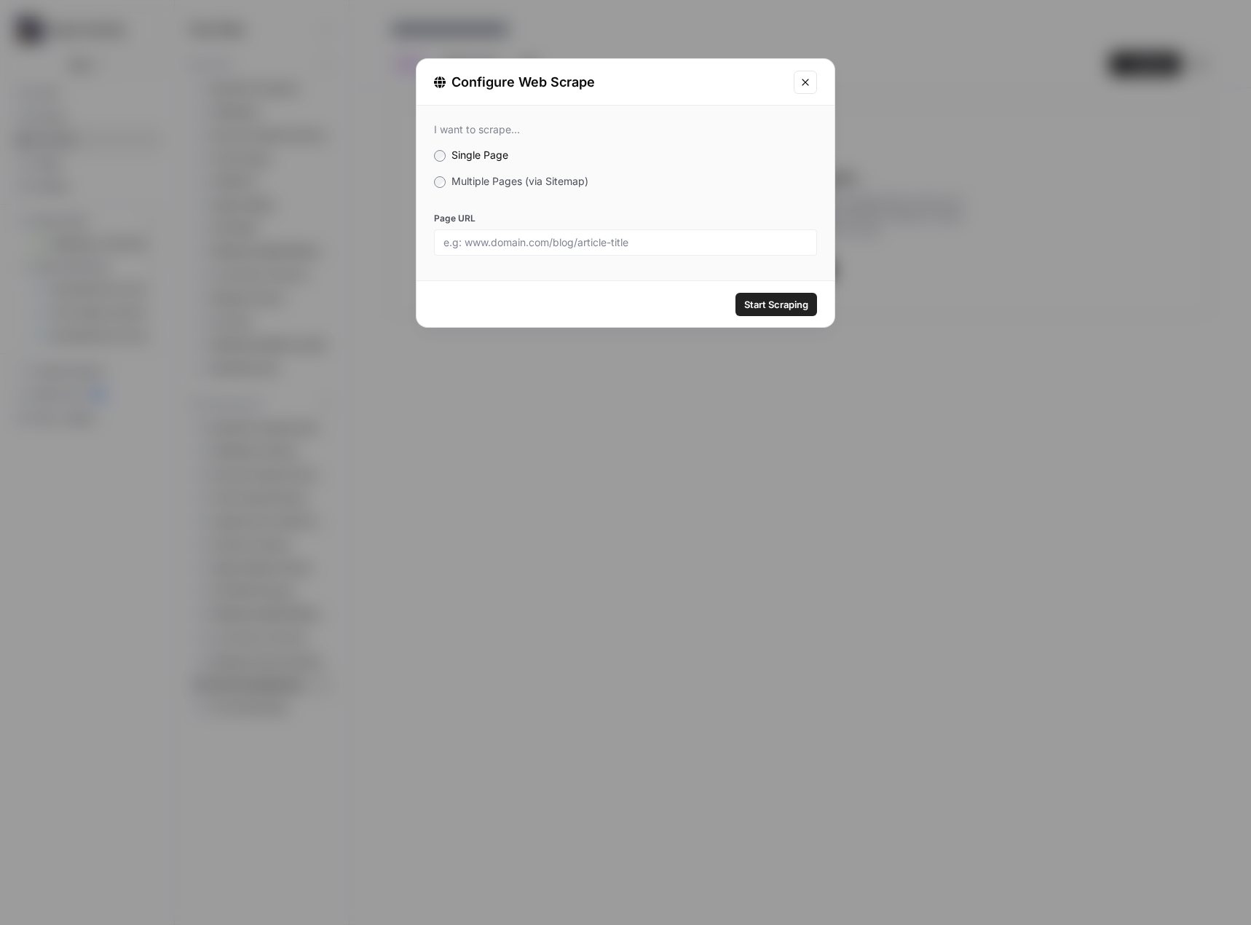
click at [493, 182] on span "Multiple Pages (via Sitemap)" at bounding box center [519, 181] width 137 height 12
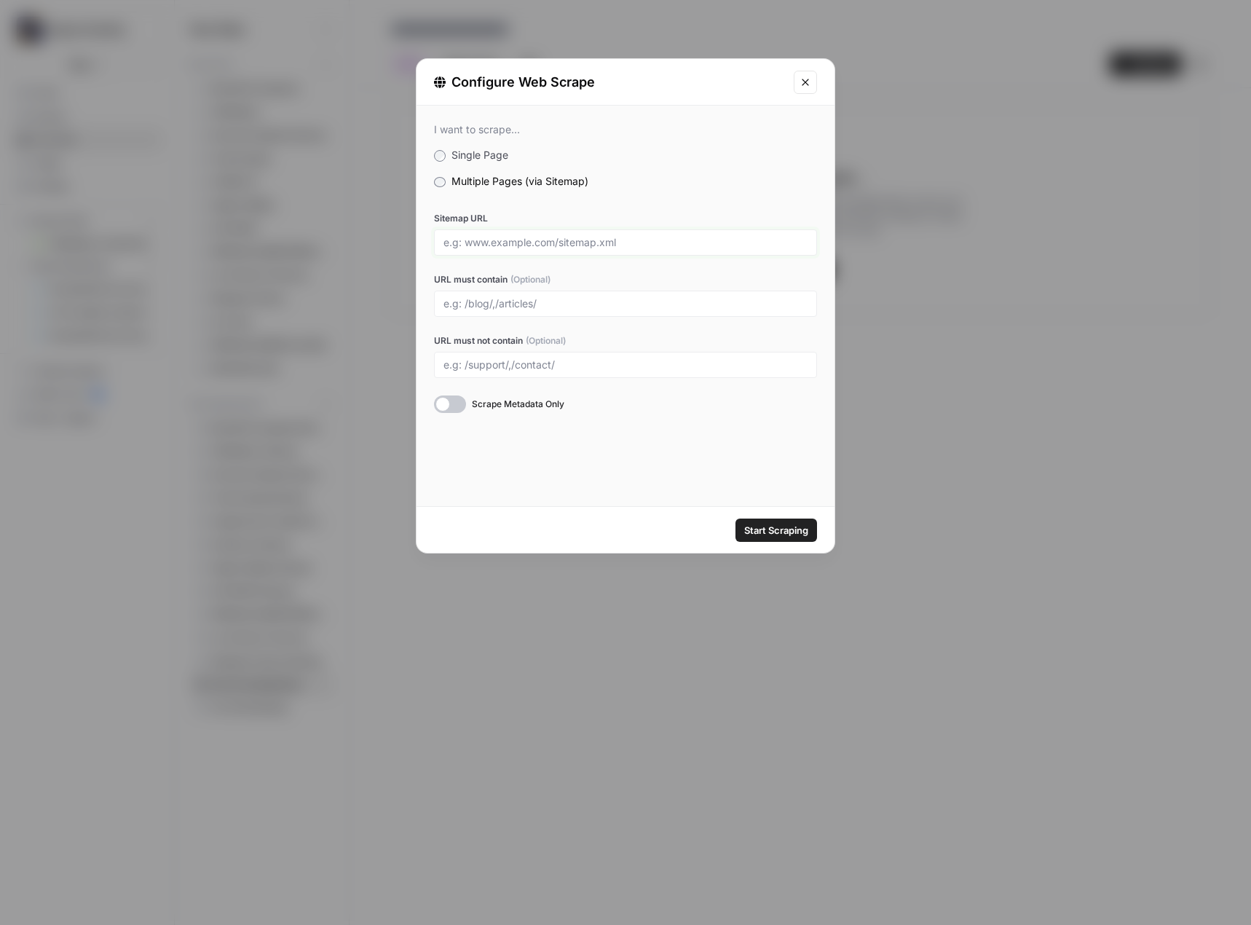
click at [542, 236] on input "Sitemap URL" at bounding box center [625, 242] width 364 height 13
paste input "[URL][DOMAIN_NAME]"
type input "[URL][DOMAIN_NAME]"
click at [781, 534] on span "Start Scraping" at bounding box center [776, 530] width 64 height 15
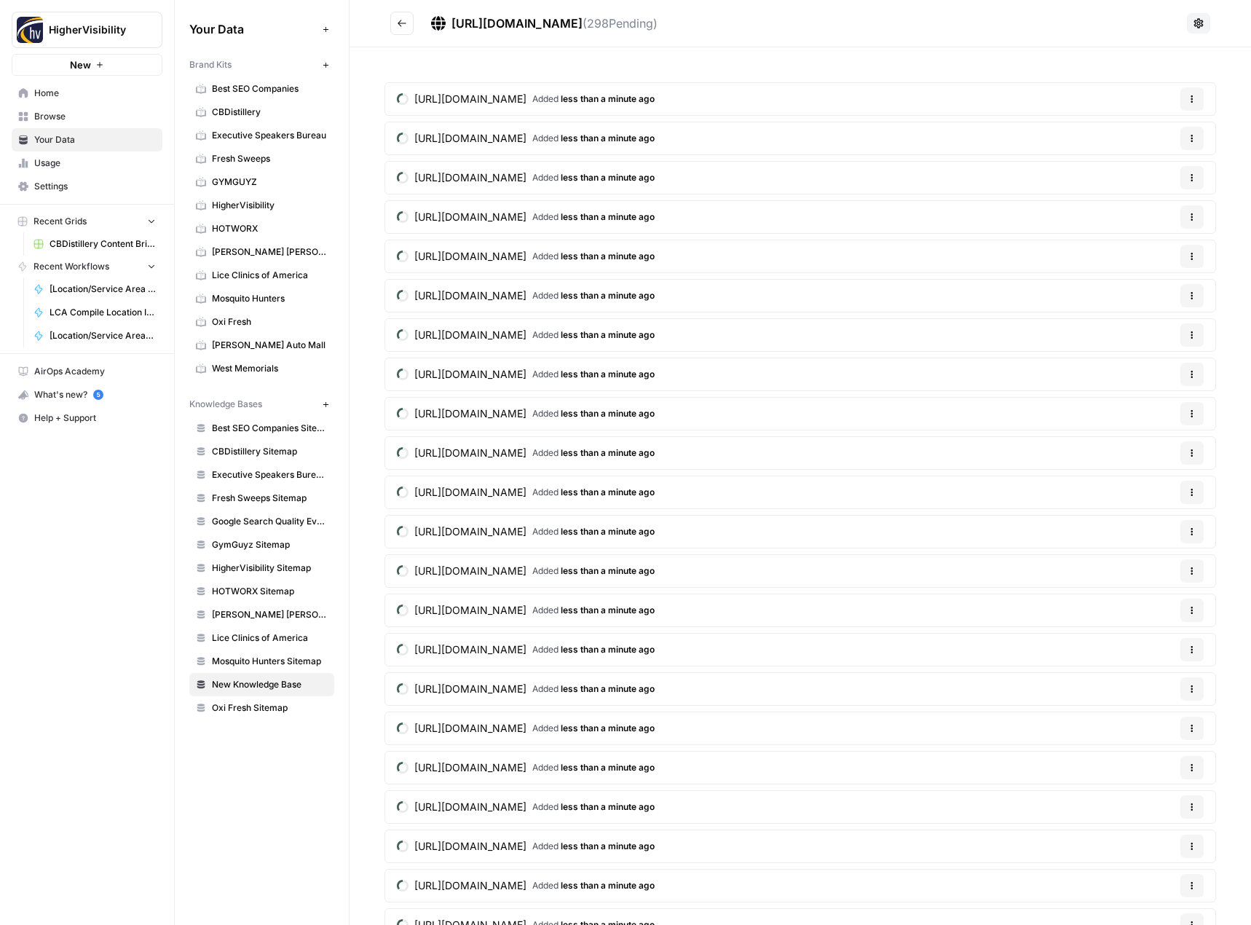
click at [405, 23] on icon "Go back" at bounding box center [402, 23] width 9 height 7
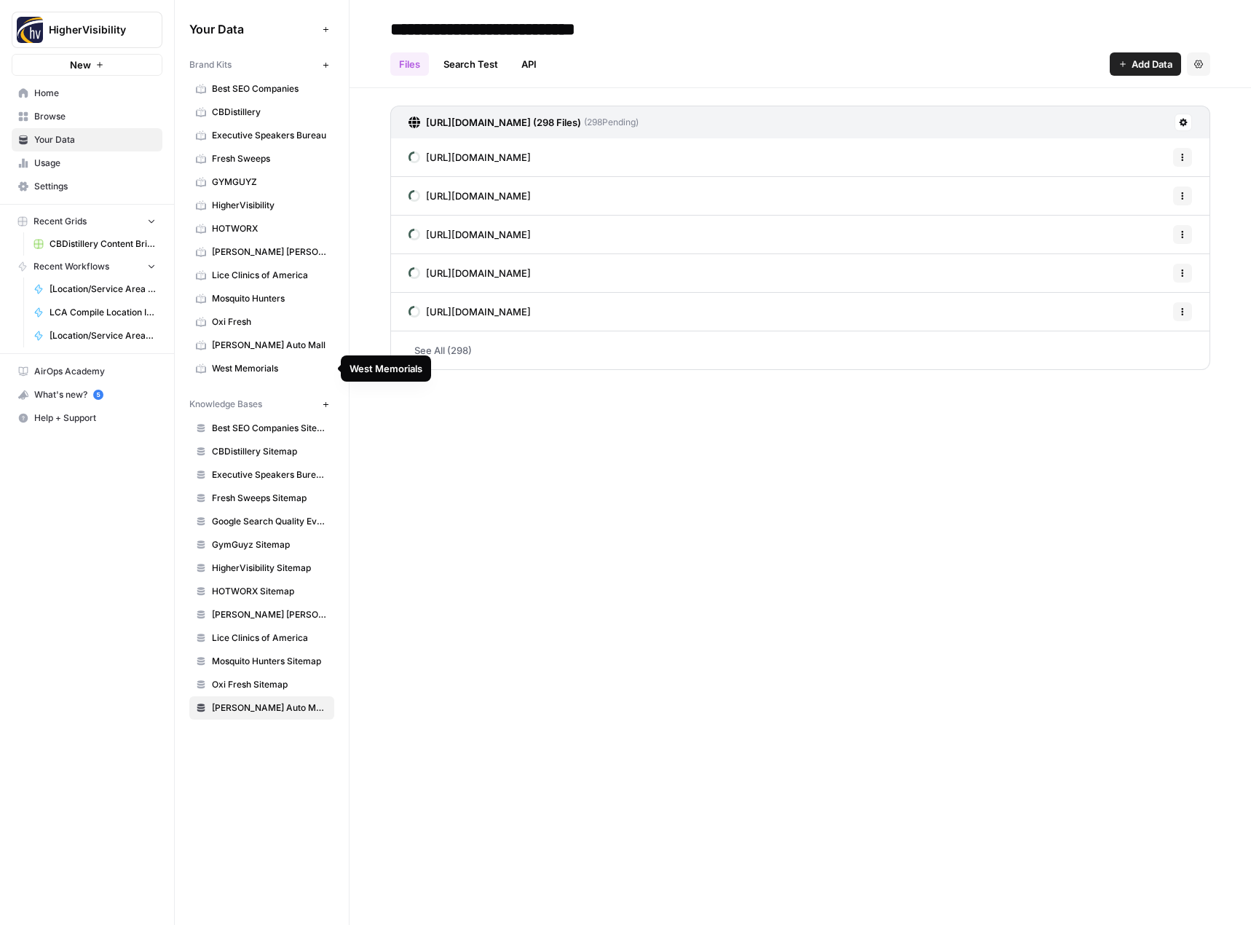
type input "**********"
click at [227, 366] on span "West Memorials" at bounding box center [270, 368] width 116 height 13
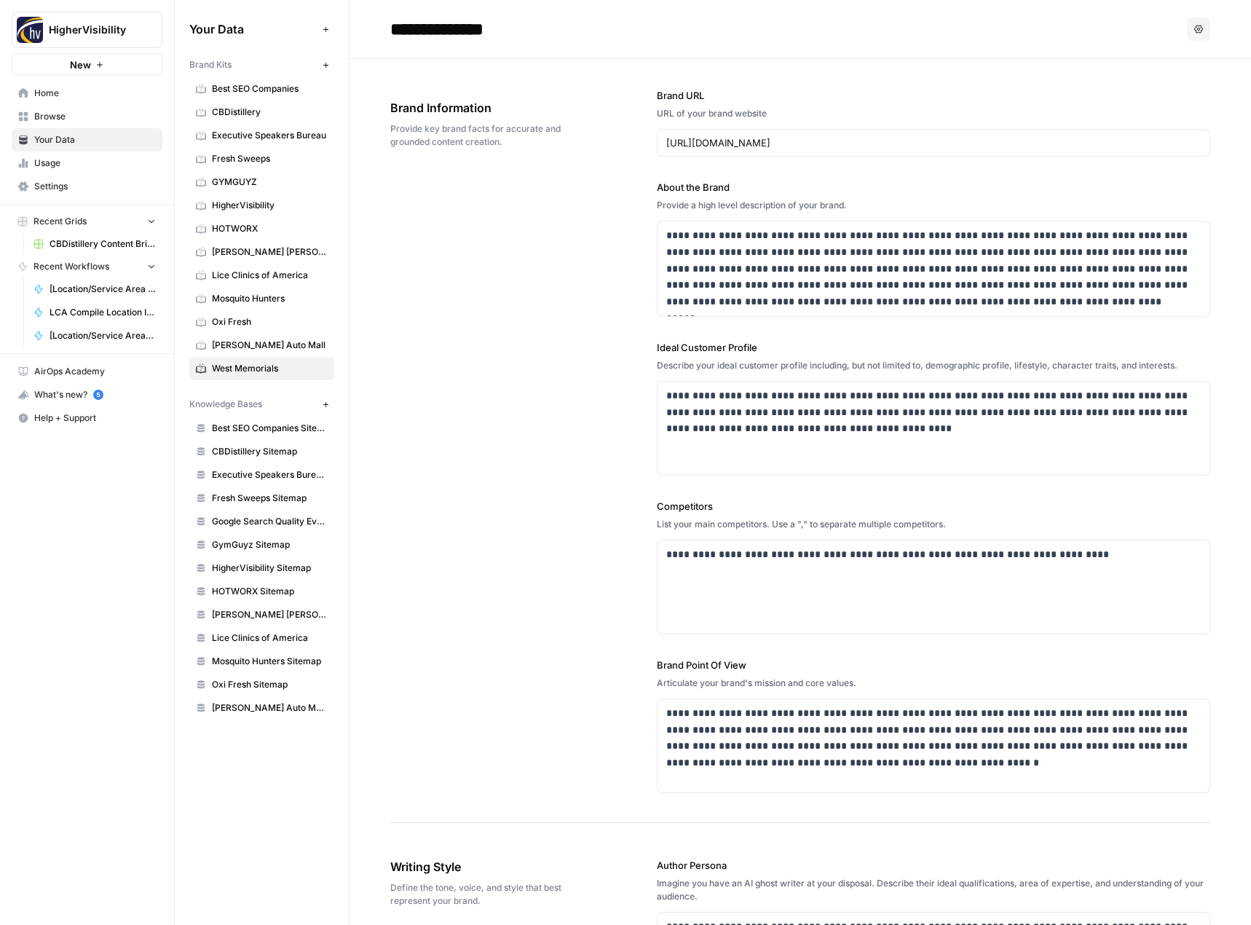
click at [866, 154] on div "[URL][DOMAIN_NAME]" at bounding box center [934, 143] width 554 height 28
click at [689, 132] on div "[URL][DOMAIN_NAME]" at bounding box center [934, 143] width 554 height 28
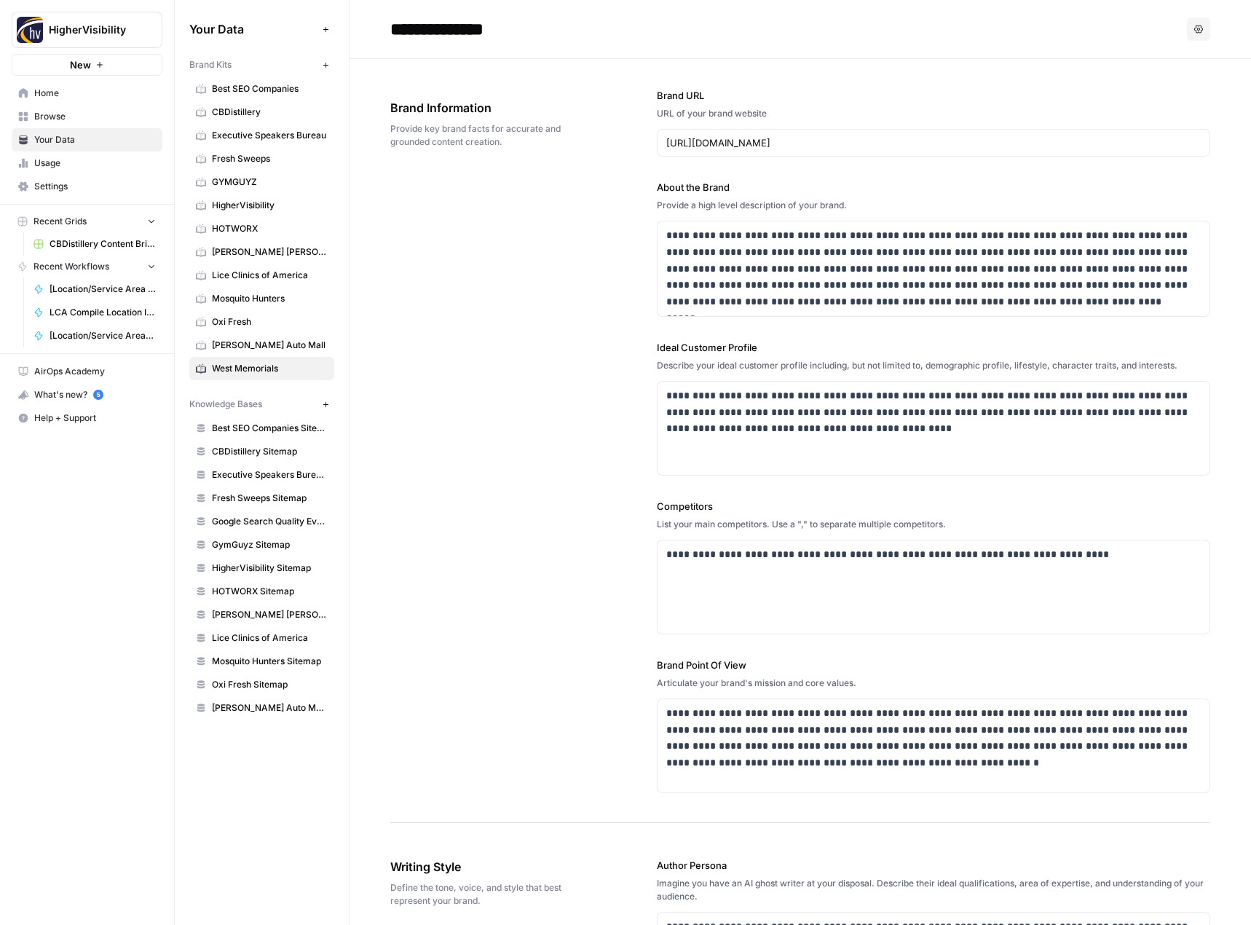
click at [689, 132] on div "[URL][DOMAIN_NAME]" at bounding box center [934, 143] width 554 height 28
click at [718, 141] on input "[URL][DOMAIN_NAME]" at bounding box center [933, 142] width 535 height 15
click at [325, 403] on icon "button" at bounding box center [325, 403] width 5 height 5
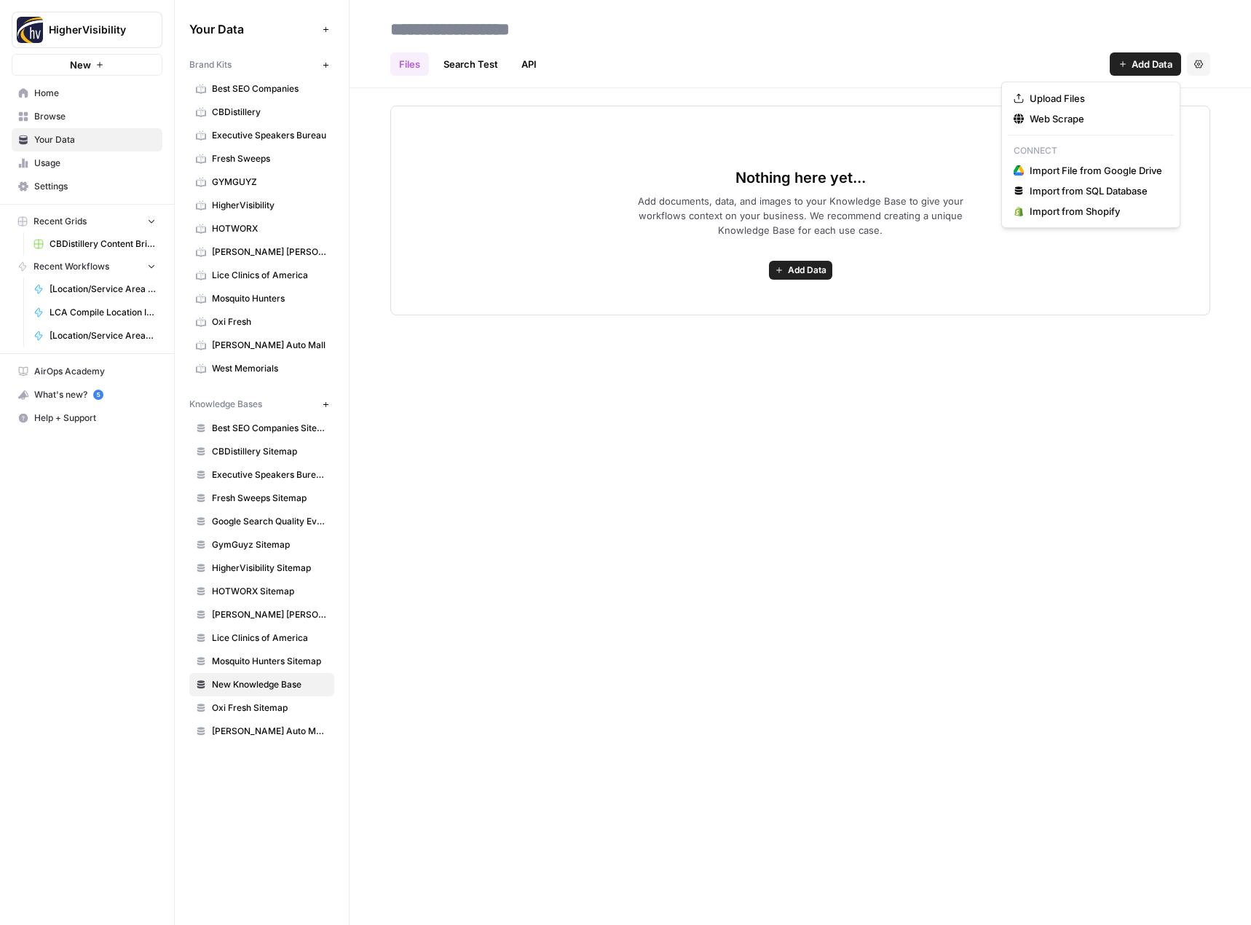
click at [1145, 63] on span "Add Data" at bounding box center [1151, 64] width 41 height 15
click at [1080, 127] on button "Web Scrape" at bounding box center [1091, 118] width 166 height 20
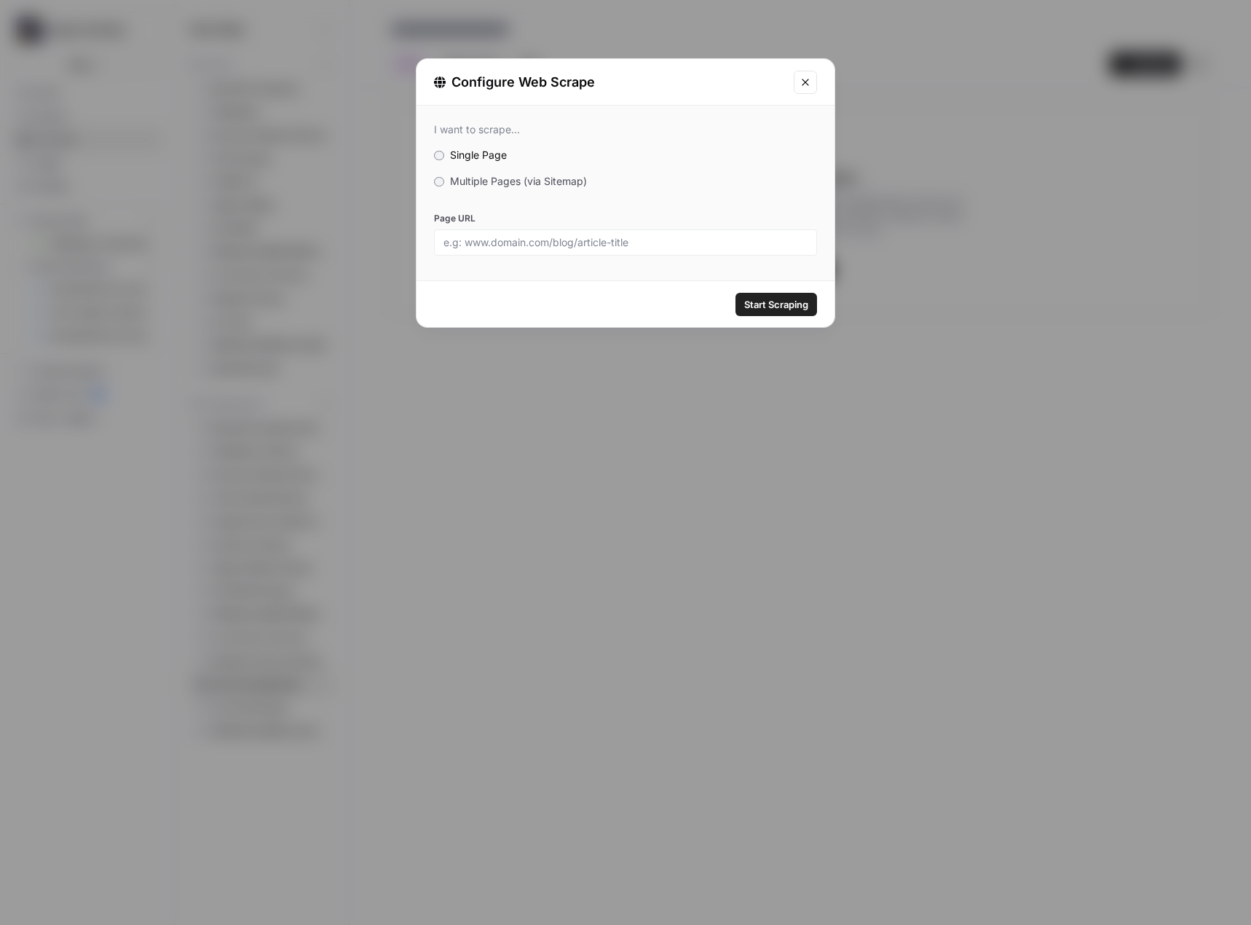
click at [512, 179] on span "Multiple Pages (via Sitemap)" at bounding box center [518, 181] width 137 height 12
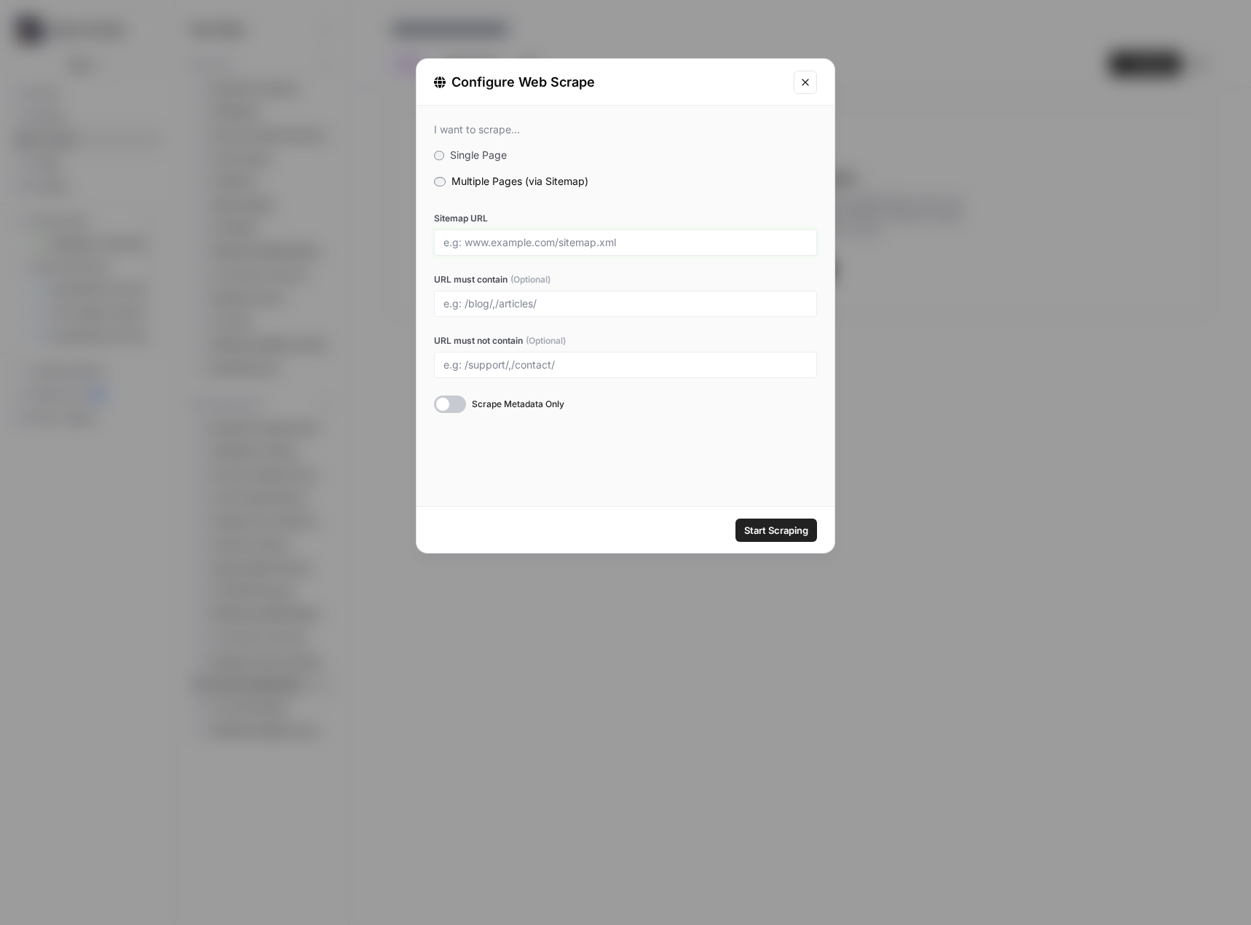
click at [548, 245] on input "Sitemap URL" at bounding box center [625, 242] width 364 height 13
paste input "[URL][DOMAIN_NAME]"
type input "[URL][DOMAIN_NAME]"
click at [782, 532] on span "Start Scraping" at bounding box center [776, 530] width 64 height 15
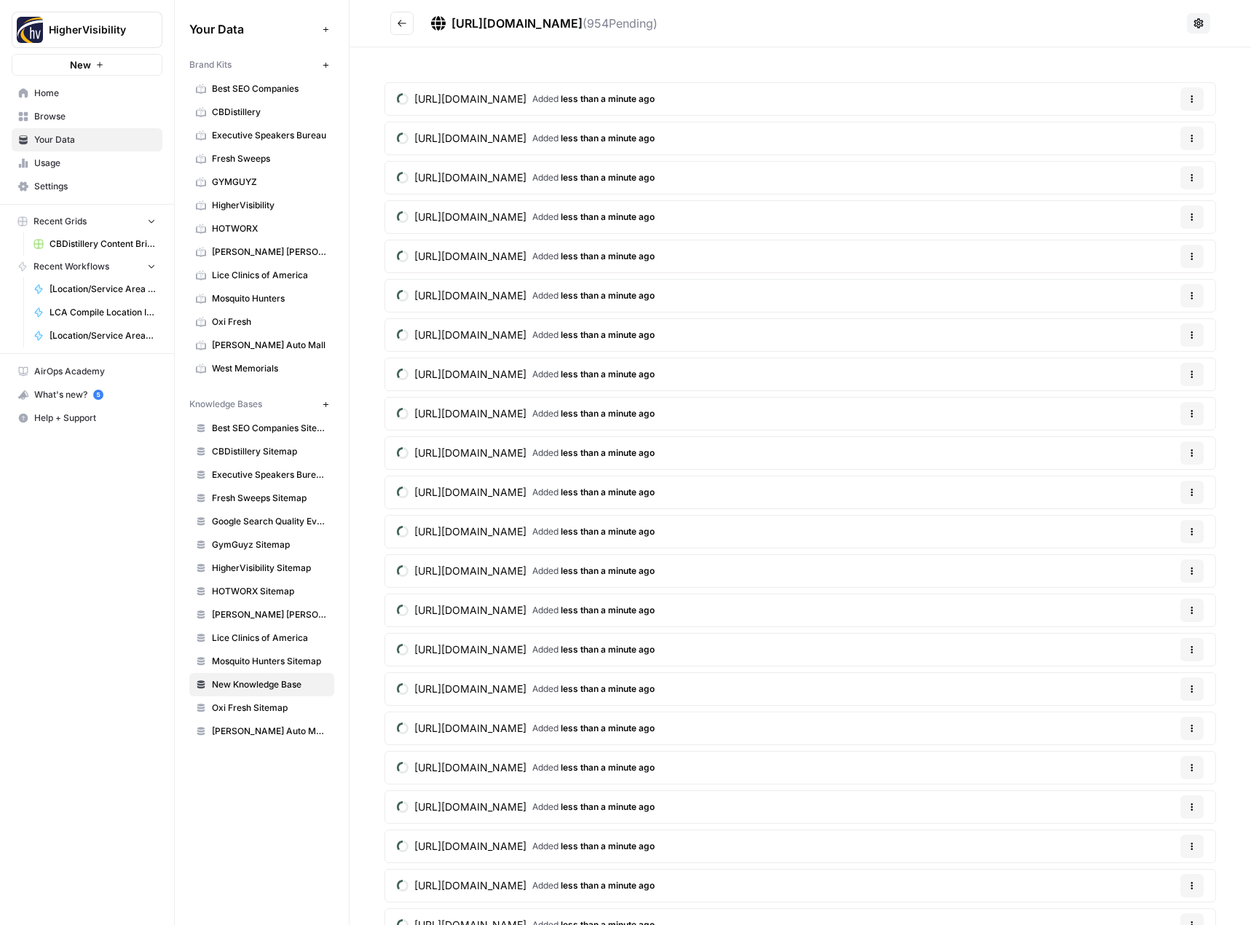
click at [405, 22] on icon "Go back" at bounding box center [402, 23] width 10 height 10
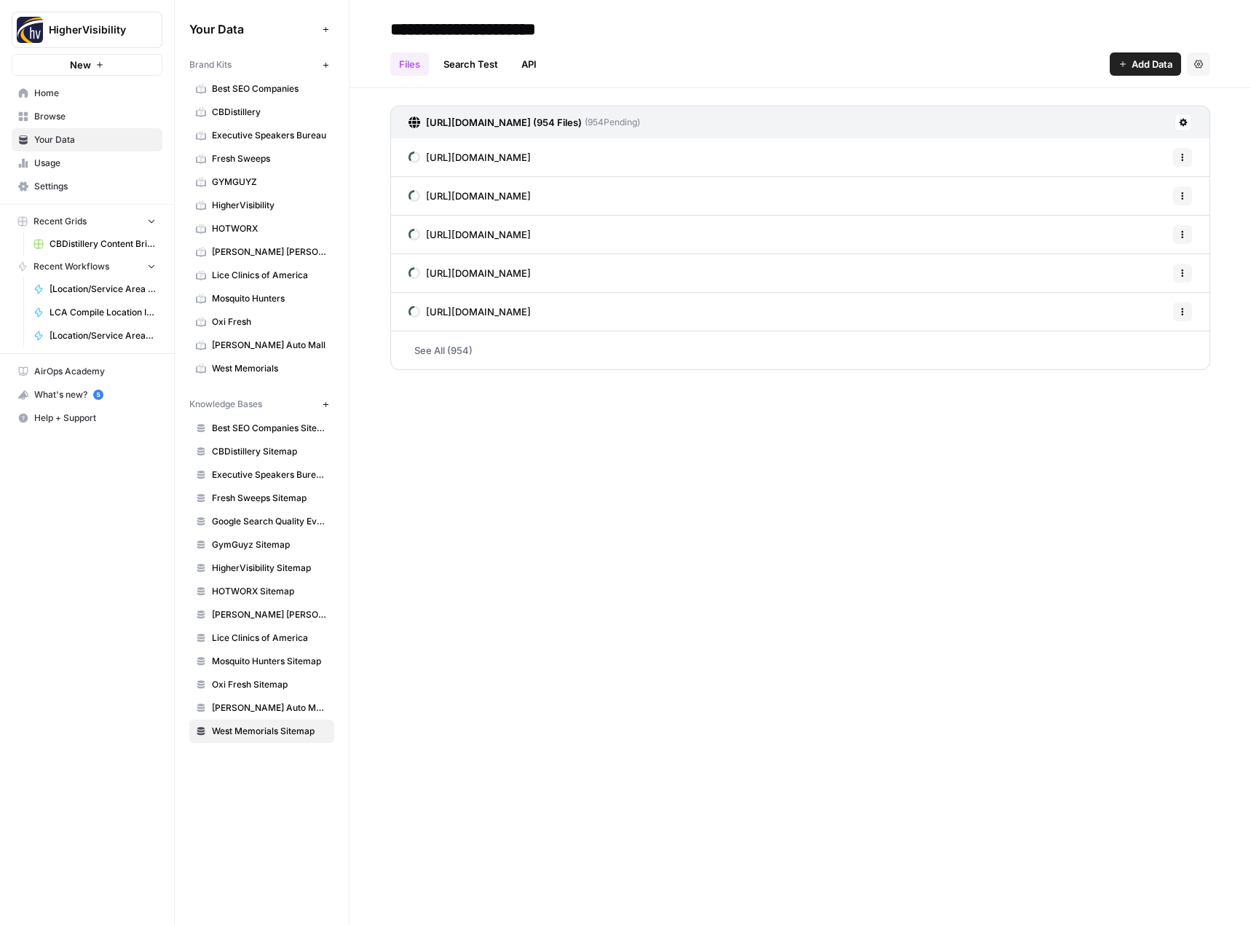
type input "**********"
click at [773, 16] on header "**********" at bounding box center [799, 44] width 901 height 88
click at [467, 474] on div "**********" at bounding box center [799, 462] width 901 height 925
click at [296, 85] on span "Best SEO Companies" at bounding box center [270, 88] width 116 height 13
